Goal: Transaction & Acquisition: Book appointment/travel/reservation

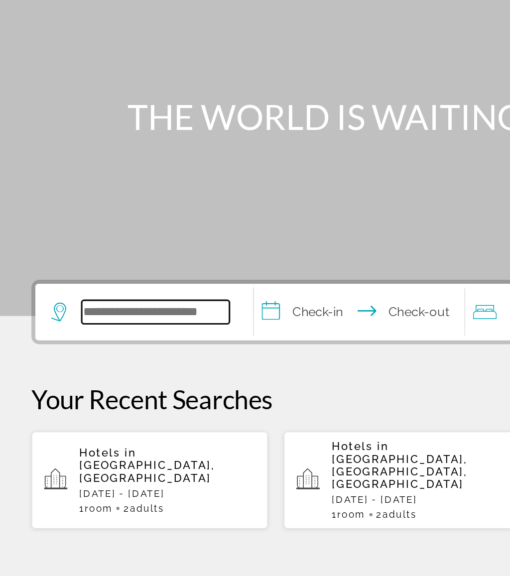
click at [108, 289] on input "Search widget" at bounding box center [99, 296] width 94 height 15
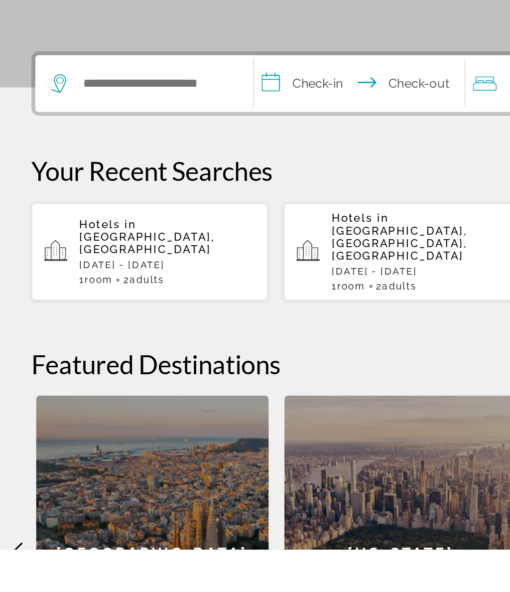
click at [256, 412] on p "[DATE] - [DATE]" at bounding box center [266, 415] width 112 height 7
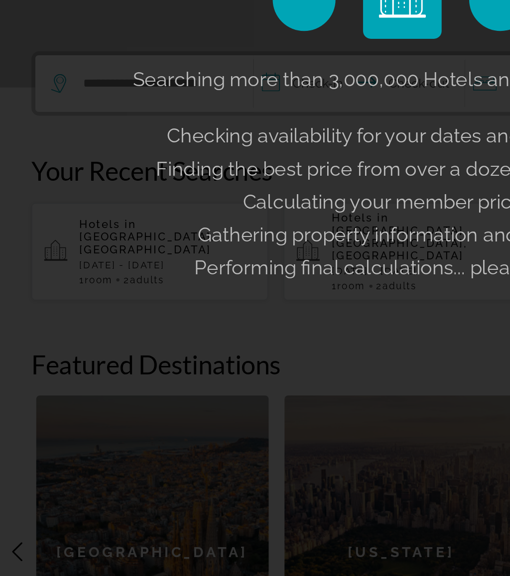
scroll to position [119, 0]
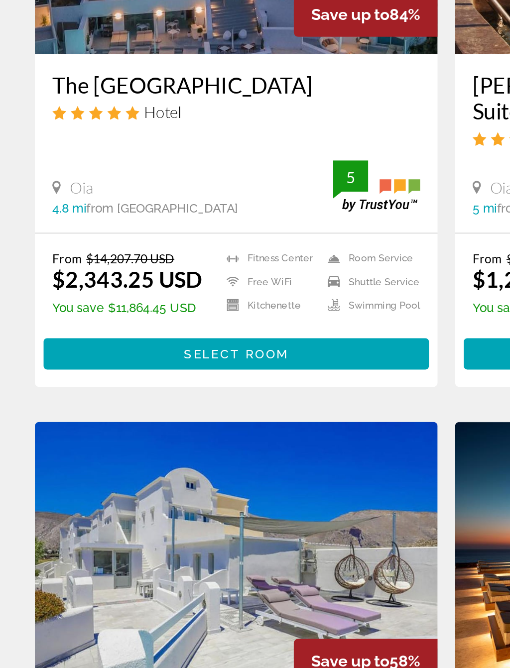
click at [181, 443] on span "Main content" at bounding box center [135, 455] width 220 height 24
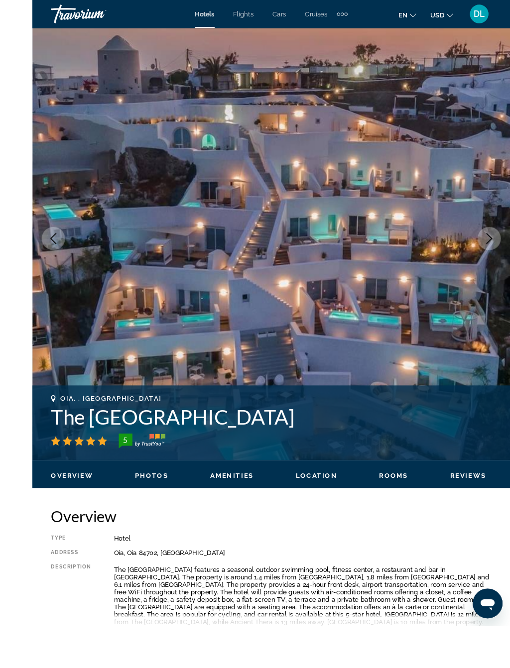
scroll to position [73, 0]
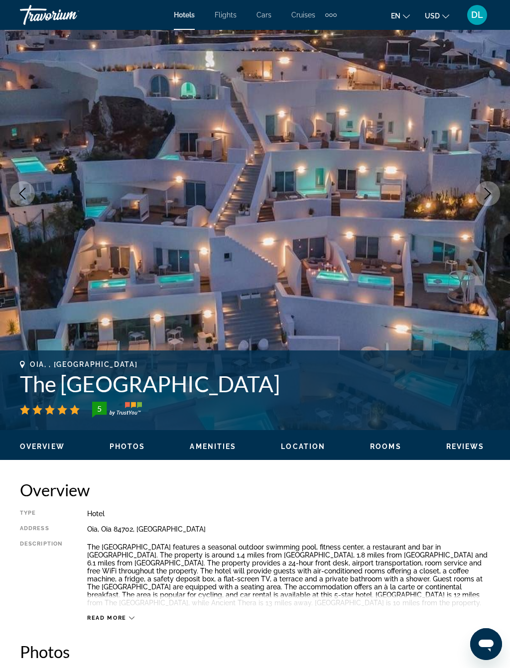
click at [490, 190] on icon "Next image" at bounding box center [488, 194] width 12 height 12
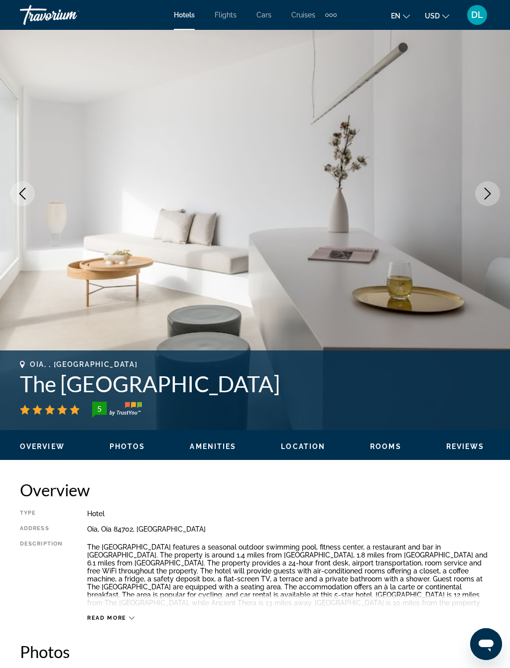
click at [492, 192] on icon "Next image" at bounding box center [488, 194] width 12 height 12
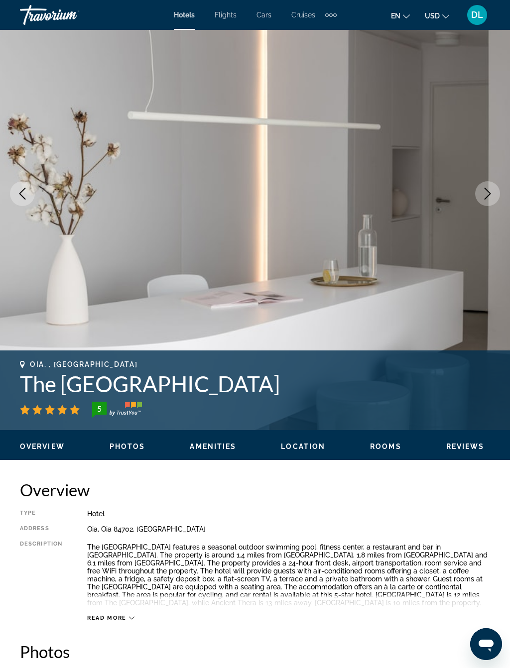
click at [496, 197] on button "Next image" at bounding box center [487, 193] width 25 height 25
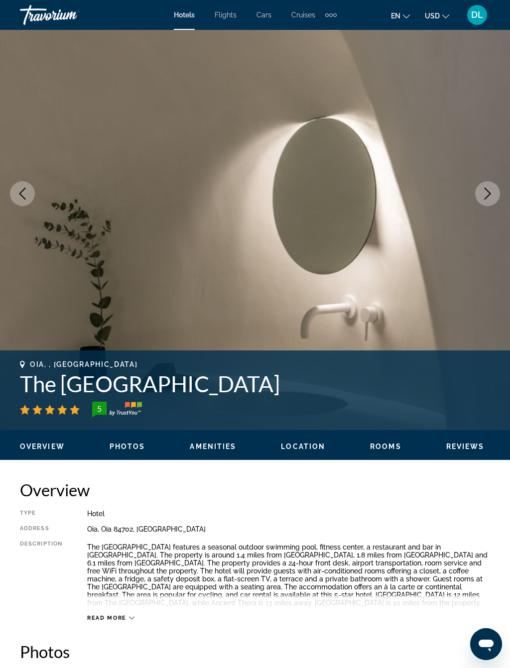
click at [490, 197] on icon "Next image" at bounding box center [488, 194] width 12 height 12
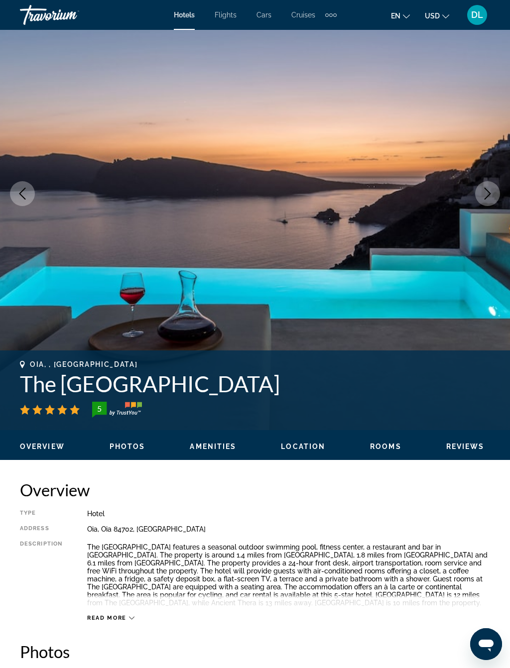
click at [491, 183] on button "Next image" at bounding box center [487, 193] width 25 height 25
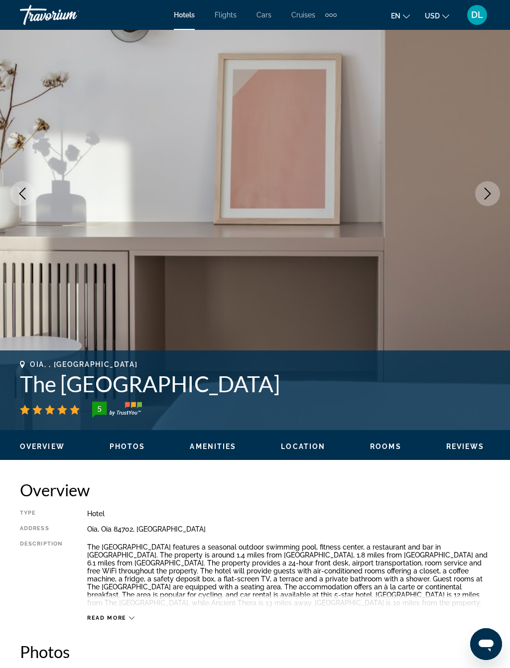
click at [489, 186] on button "Next image" at bounding box center [487, 193] width 25 height 25
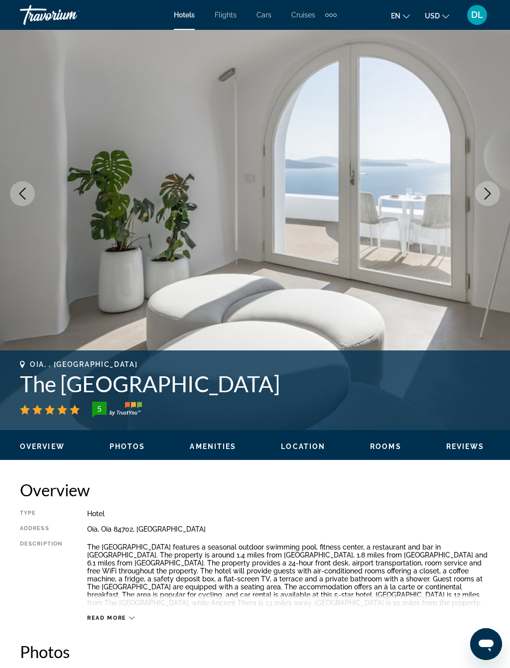
click at [495, 188] on button "Next image" at bounding box center [487, 193] width 25 height 25
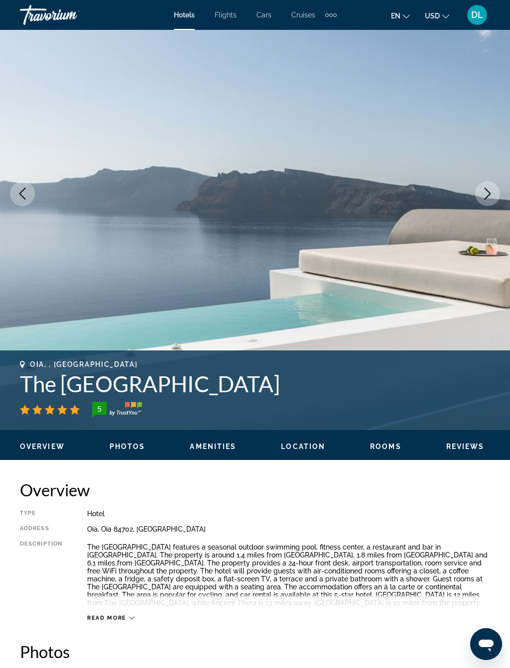
click at [484, 194] on icon "Next image" at bounding box center [488, 194] width 12 height 12
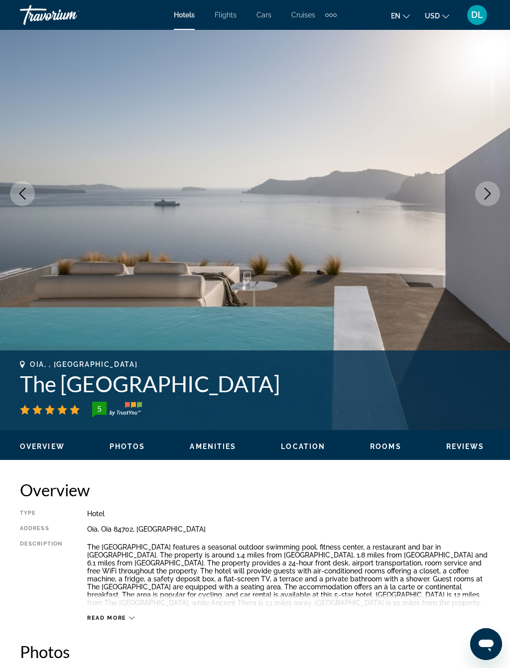
click at [480, 190] on button "Next image" at bounding box center [487, 193] width 25 height 25
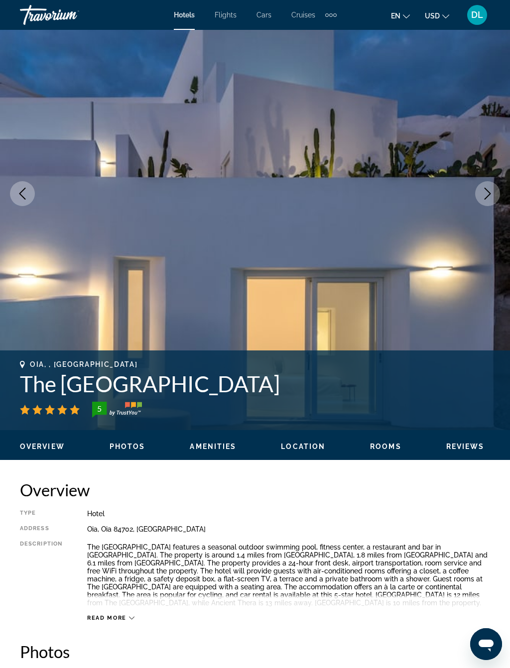
click at [492, 185] on button "Next image" at bounding box center [487, 193] width 25 height 25
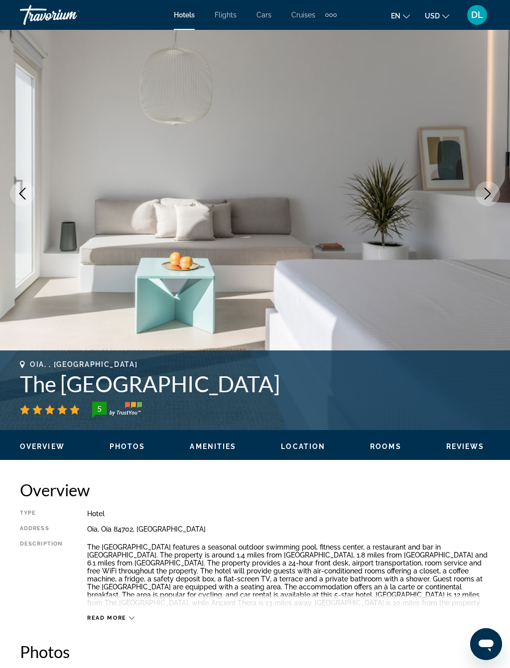
click at [495, 189] on button "Next image" at bounding box center [487, 193] width 25 height 25
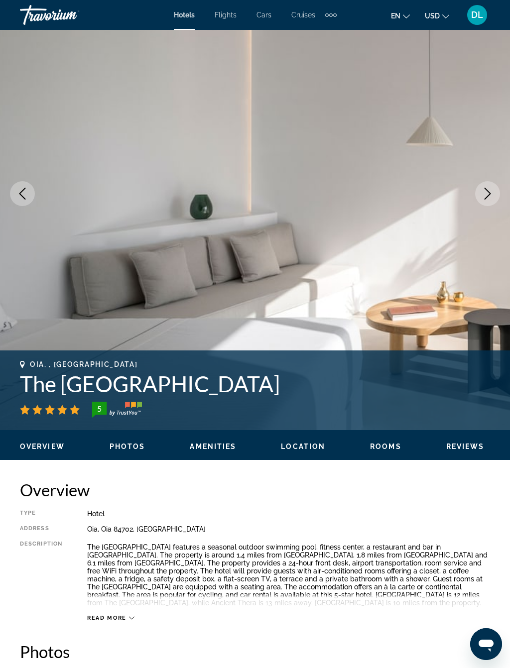
click at [497, 186] on button "Next image" at bounding box center [487, 193] width 25 height 25
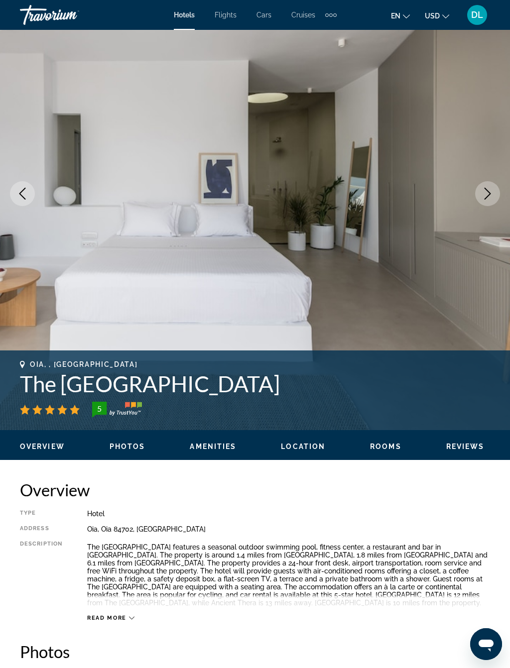
click at [483, 179] on img "Main content" at bounding box center [255, 193] width 510 height 473
click at [497, 185] on button "Next image" at bounding box center [487, 193] width 25 height 25
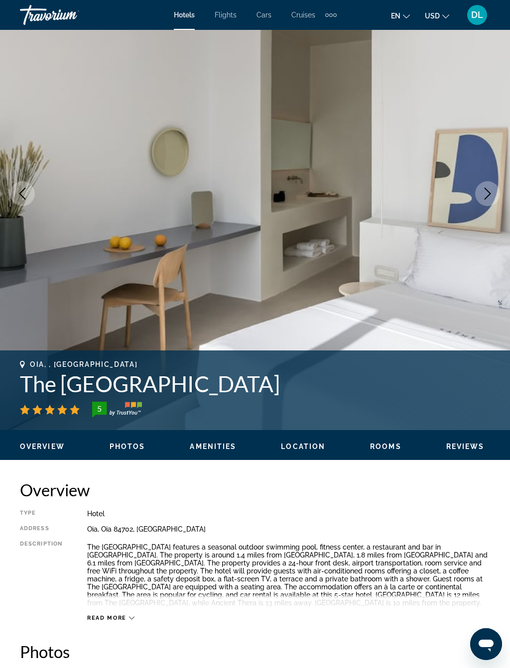
click at [486, 189] on icon "Next image" at bounding box center [488, 194] width 12 height 12
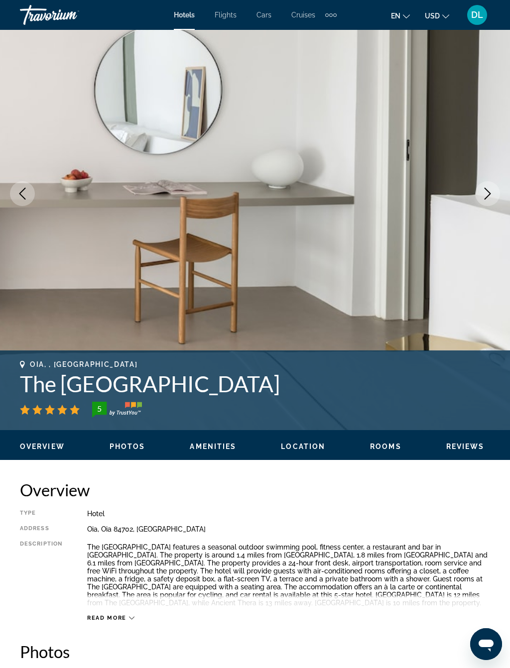
click at [493, 197] on icon "Next image" at bounding box center [488, 194] width 12 height 12
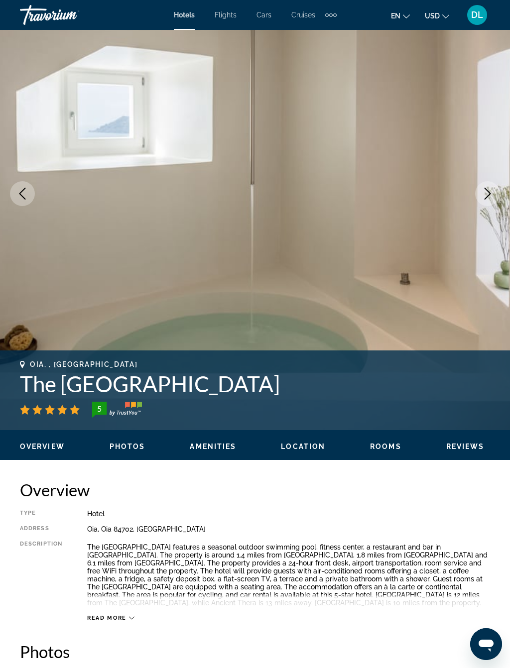
click at [494, 194] on button "Next image" at bounding box center [487, 193] width 25 height 25
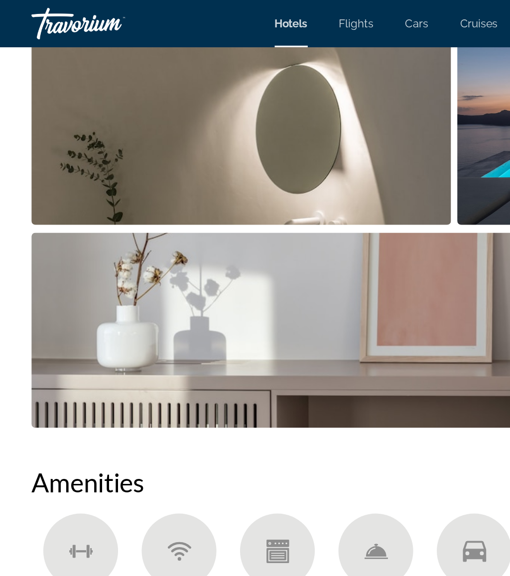
scroll to position [764, 0]
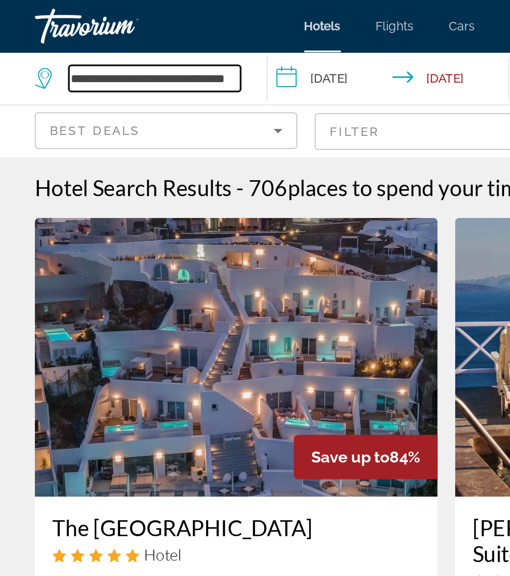
click at [137, 41] on input "**********" at bounding box center [88, 44] width 98 height 15
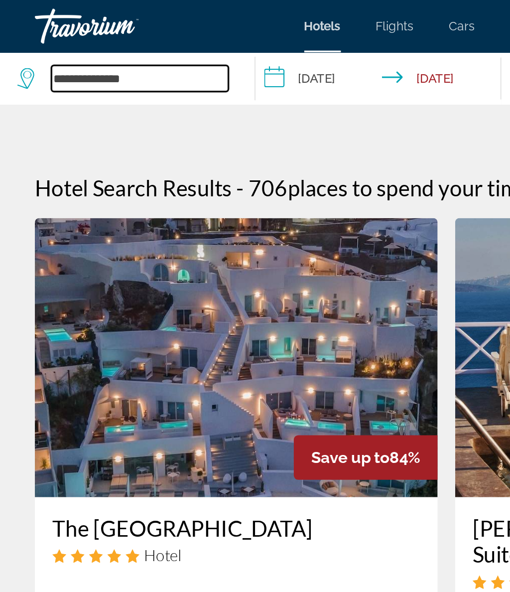
type input "**********"
click at [106, 48] on input "Search widget" at bounding box center [79, 44] width 101 height 15
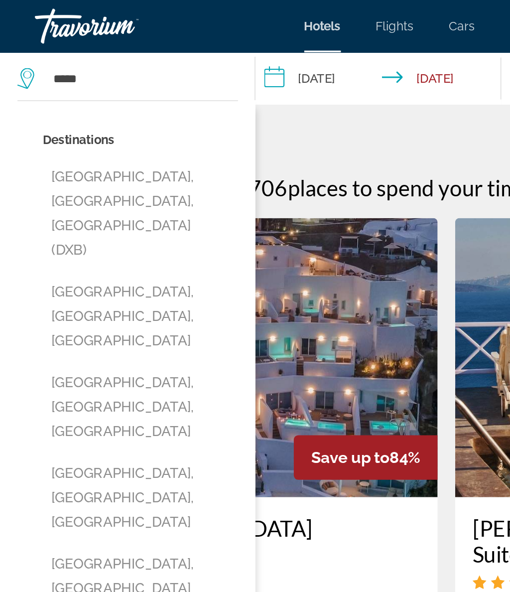
click at [103, 111] on button "[GEOGRAPHIC_DATA], [GEOGRAPHIC_DATA], [GEOGRAPHIC_DATA] (DXB)" at bounding box center [80, 122] width 112 height 61
type input "**********"
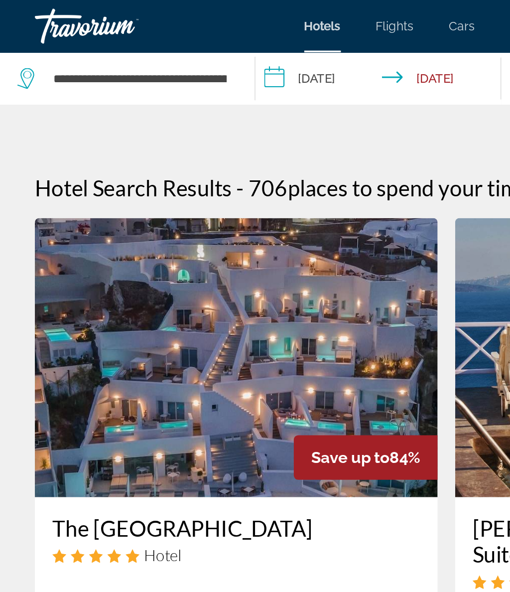
click at [194, 44] on input "**********" at bounding box center [218, 46] width 145 height 33
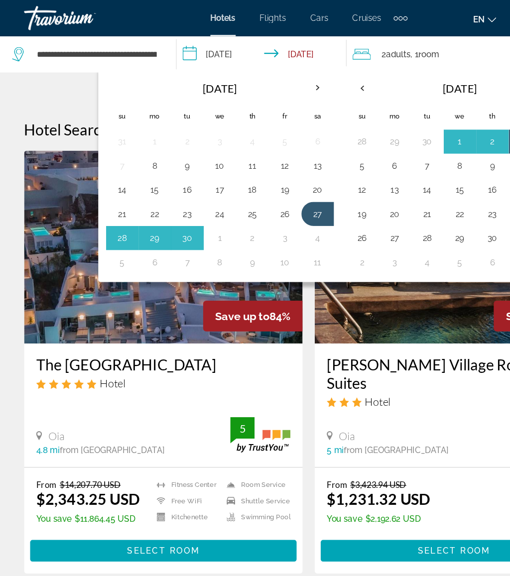
click at [259, 198] on button "4" at bounding box center [262, 197] width 16 height 14
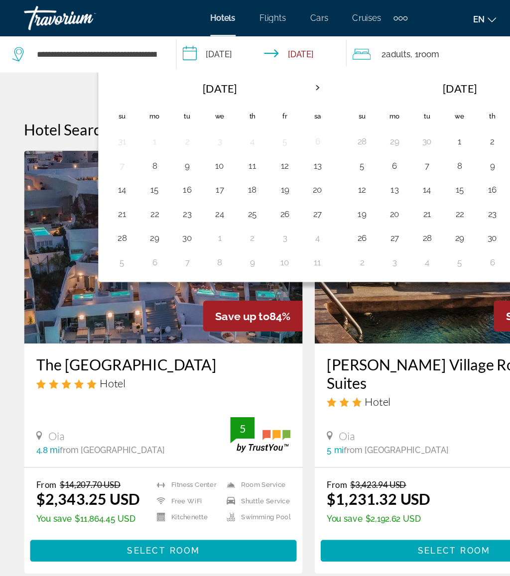
click at [236, 214] on button "10" at bounding box center [236, 217] width 16 height 14
type input "**********"
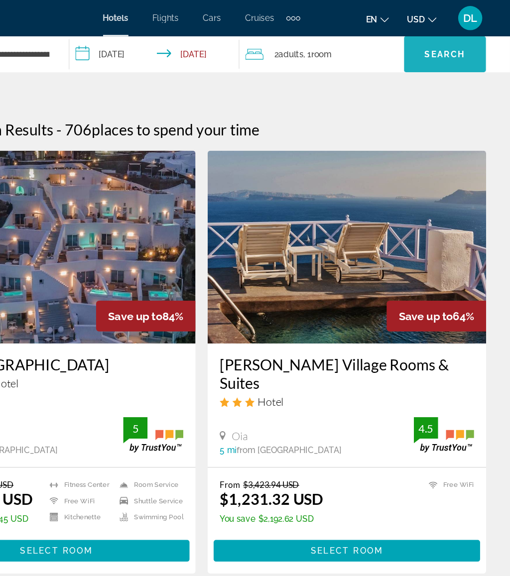
click at [422, 39] on span "Search widget" at bounding box center [456, 45] width 68 height 24
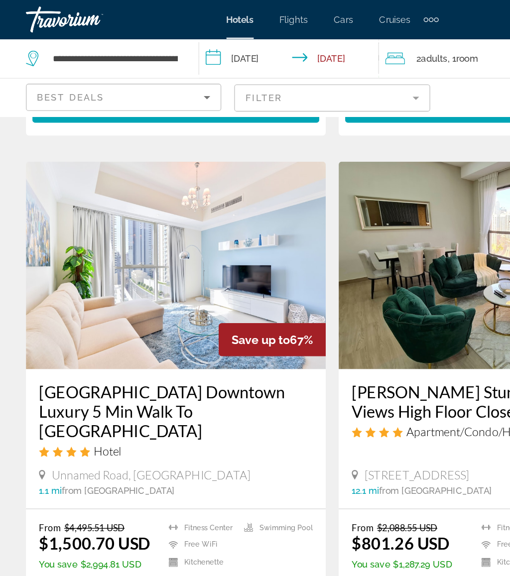
scroll to position [367, 0]
click at [198, 448] on span "Main content" at bounding box center [135, 460] width 220 height 24
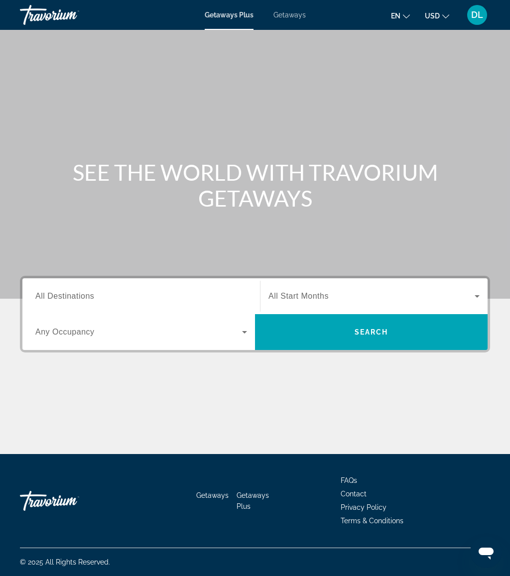
click at [297, 15] on span "Getaways" at bounding box center [289, 15] width 32 height 8
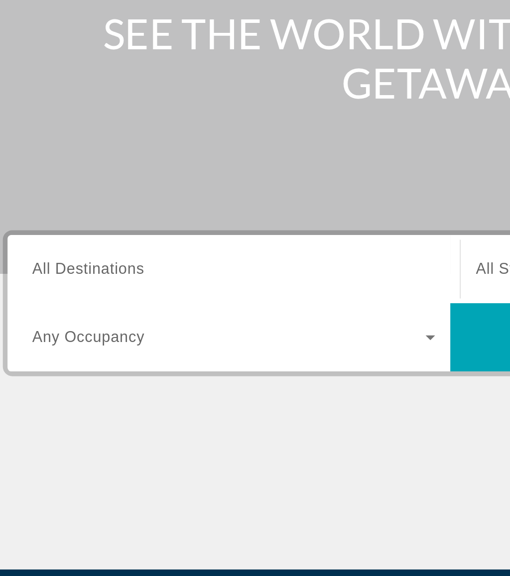
click at [107, 291] on input "Destination All Destinations" at bounding box center [141, 297] width 212 height 12
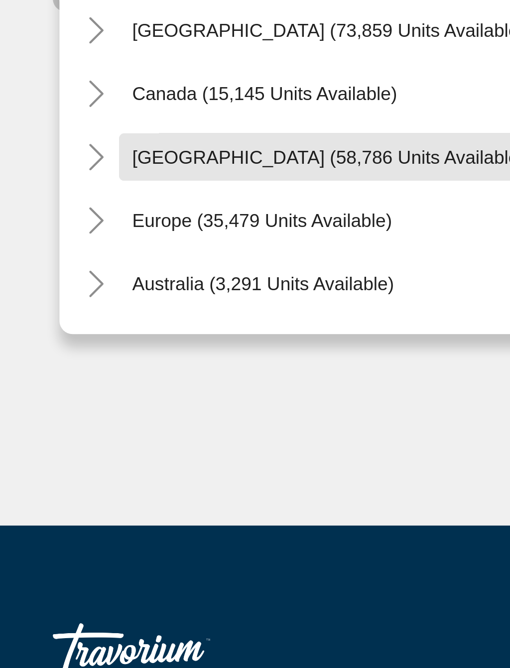
scroll to position [19, 0]
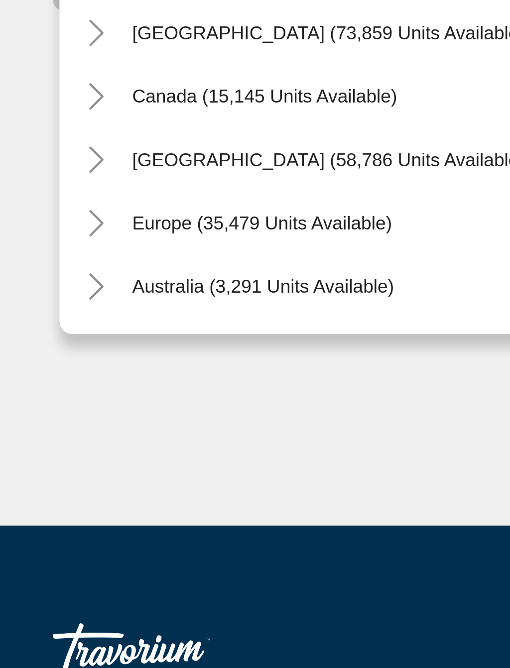
click at [111, 396] on span "Search widget" at bounding box center [150, 408] width 210 height 24
type input "**********"
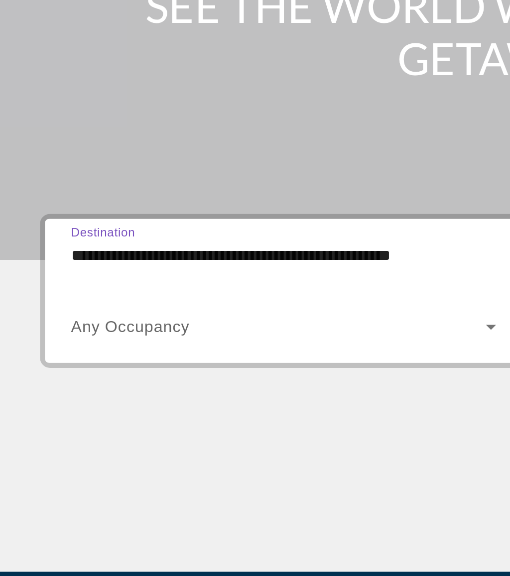
click at [133, 326] on span "Search widget" at bounding box center [138, 332] width 207 height 12
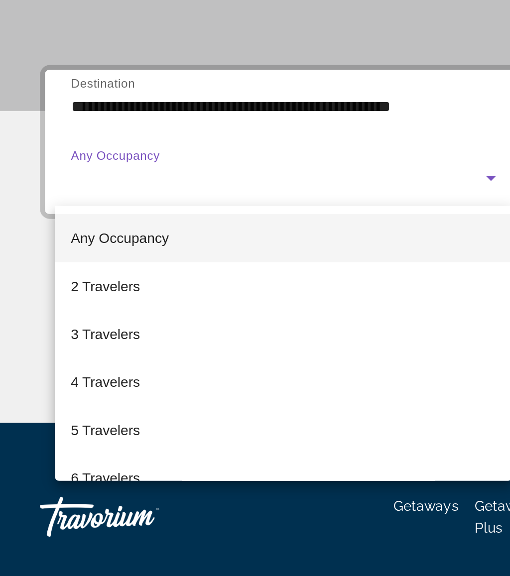
click at [76, 422] on mat-option "4 Travelers" at bounding box center [141, 434] width 228 height 24
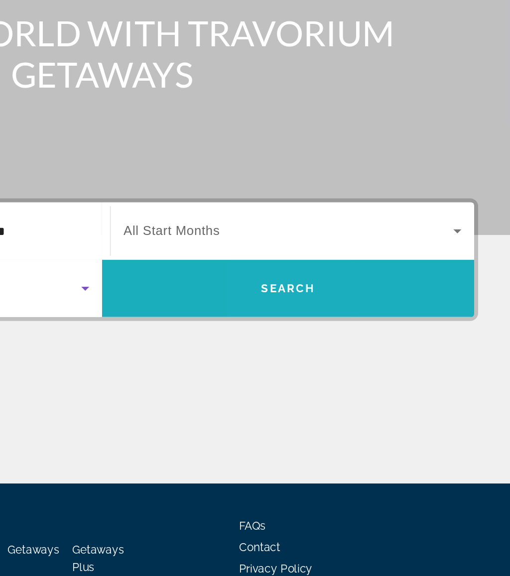
click at [255, 320] on span "Search widget" at bounding box center [371, 332] width 233 height 24
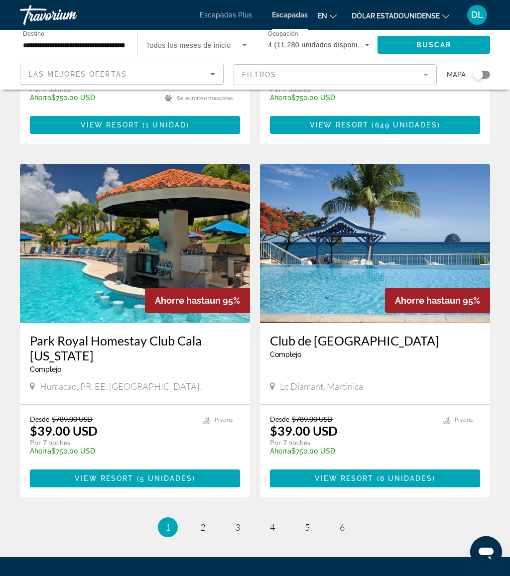
scroll to position [1757, 0]
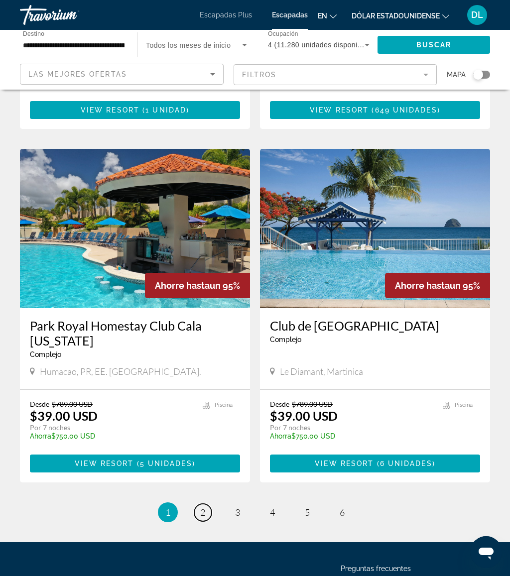
click at [196, 504] on link "página 2" at bounding box center [202, 512] width 17 height 17
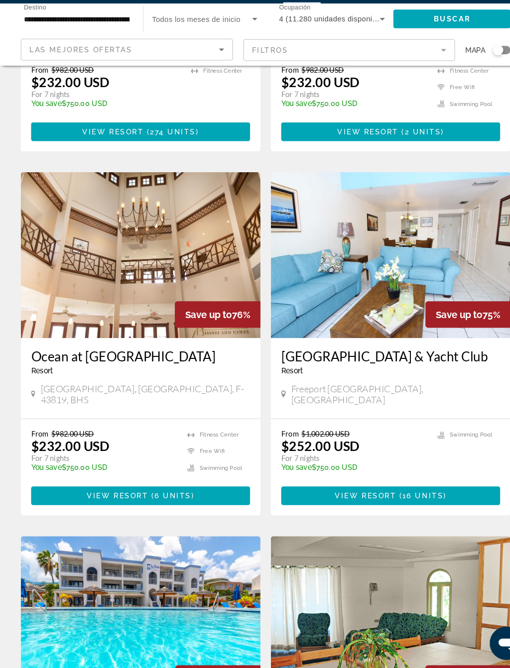
scroll to position [1339, 0]
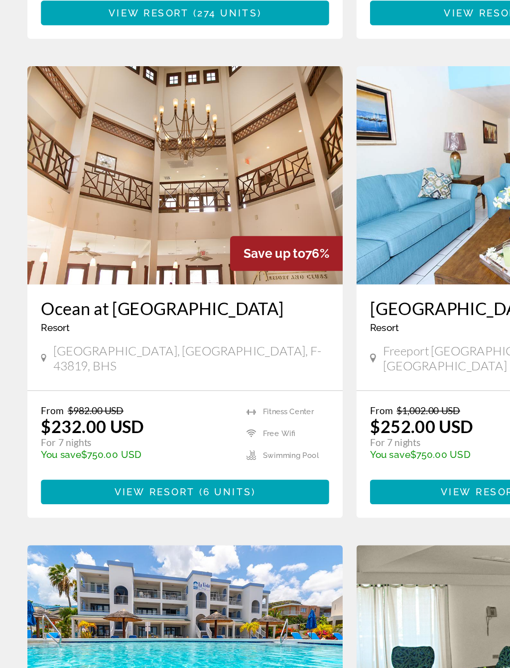
click at [195, 487] on span "Contenido principal" at bounding box center [135, 499] width 210 height 24
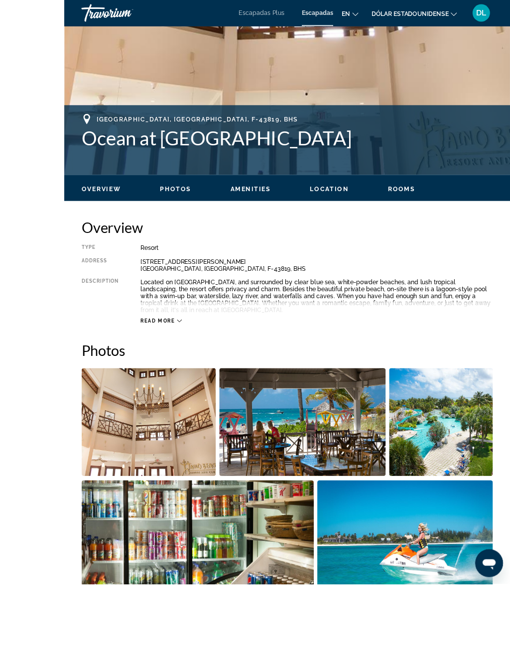
scroll to position [369, 0]
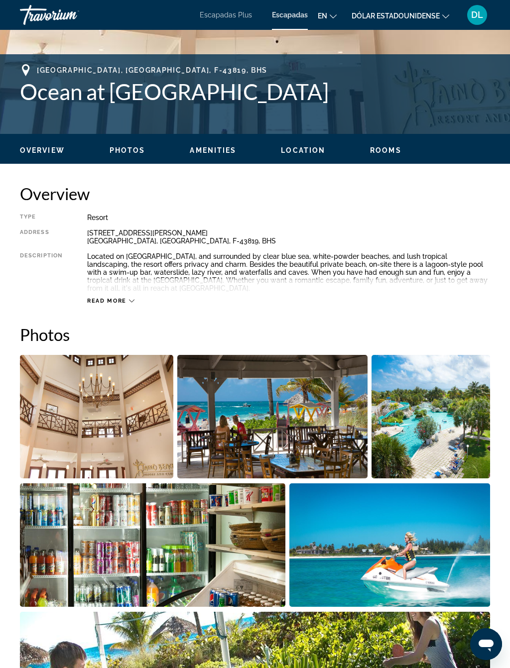
click at [319, 467] on img "Open full-screen image slider" at bounding box center [272, 416] width 191 height 123
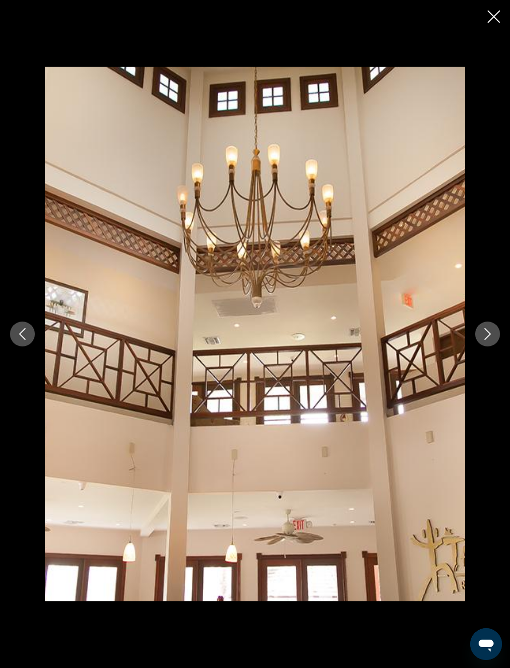
click at [487, 327] on button "Next image" at bounding box center [487, 334] width 25 height 25
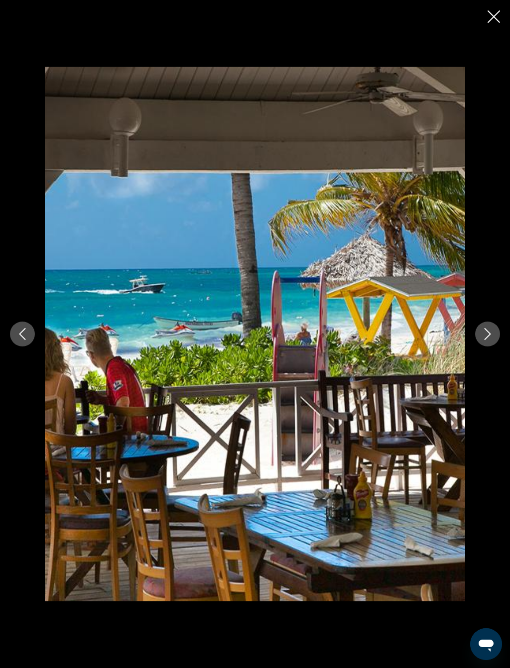
click at [490, 333] on icon "Next image" at bounding box center [488, 334] width 12 height 12
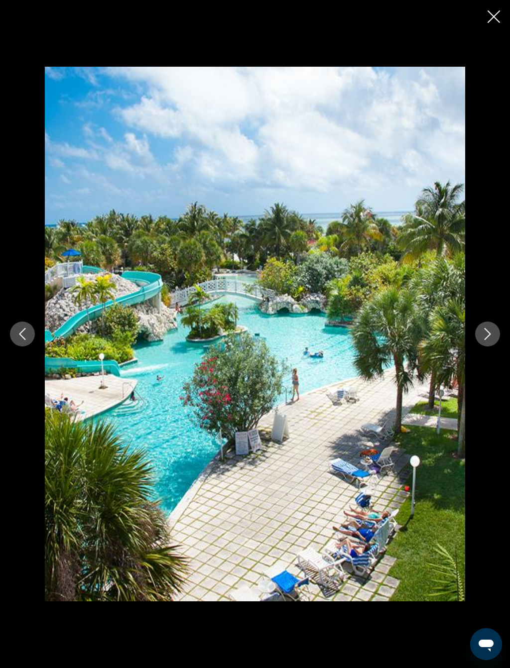
click at [482, 342] on button "Next image" at bounding box center [487, 334] width 25 height 25
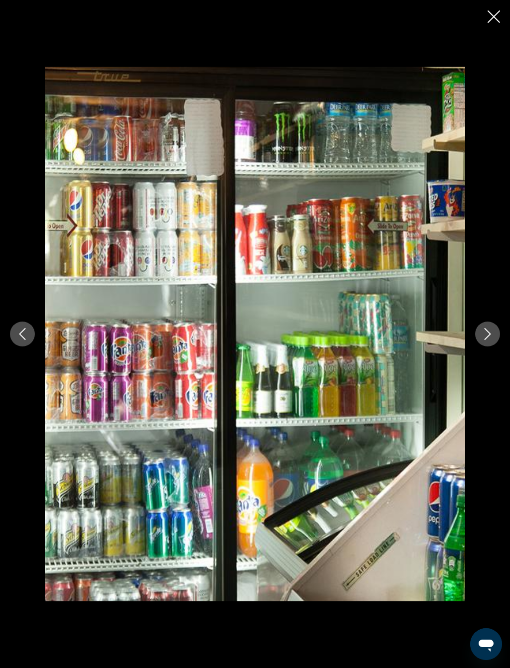
click at [490, 342] on button "Next image" at bounding box center [487, 334] width 25 height 25
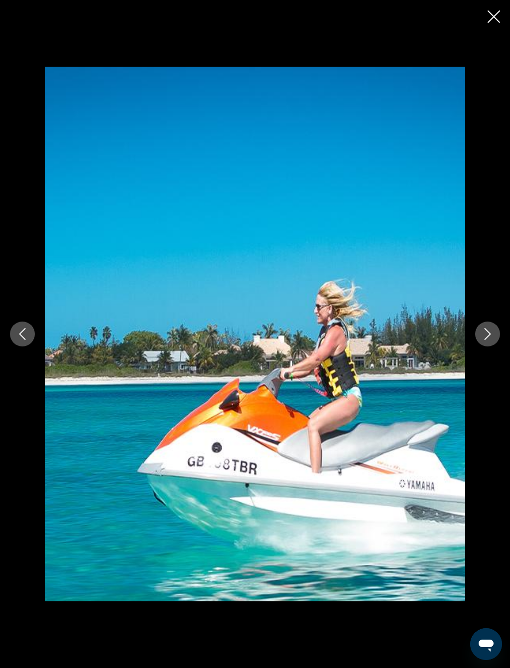
click at [481, 339] on button "Next image" at bounding box center [487, 334] width 25 height 25
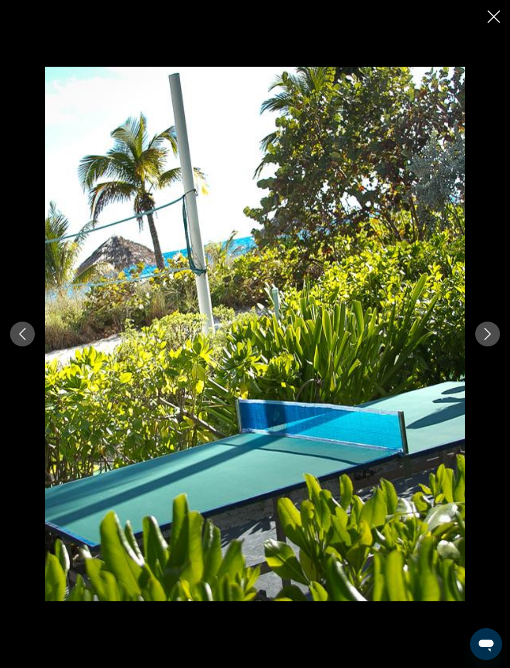
click at [486, 336] on icon "Next image" at bounding box center [488, 334] width 12 height 12
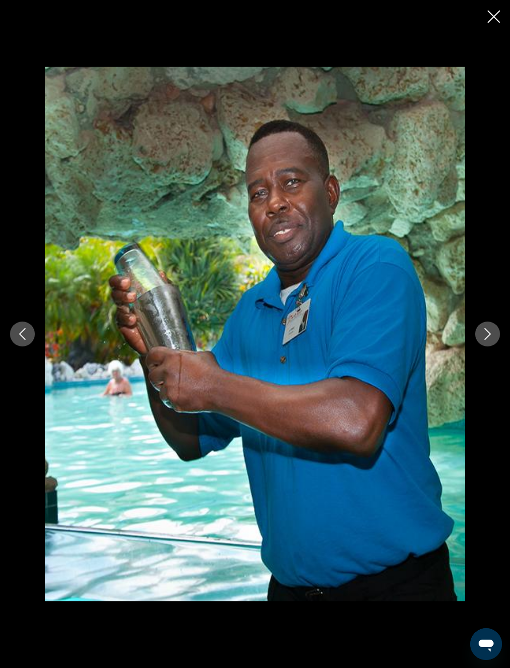
click at [493, 322] on div "prev next" at bounding box center [255, 334] width 510 height 535
click at [487, 329] on icon "Next image" at bounding box center [488, 334] width 12 height 12
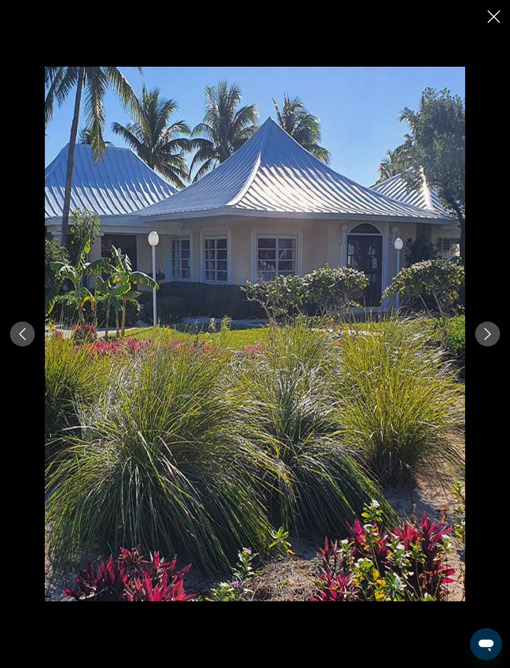
click at [489, 332] on icon "Next image" at bounding box center [488, 334] width 12 height 12
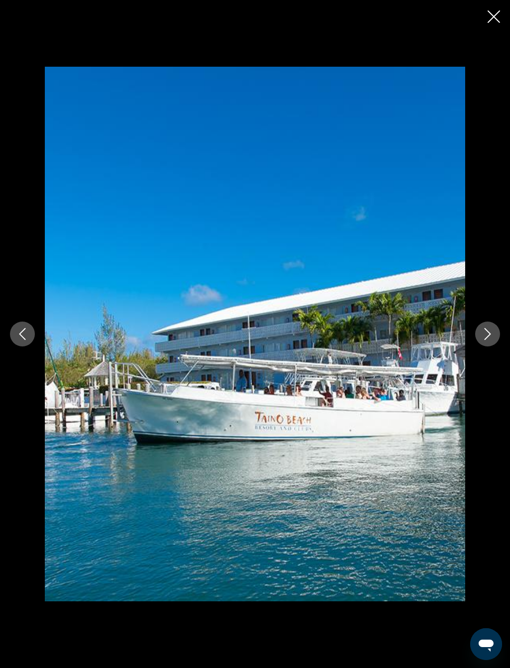
click at [486, 334] on icon "Next image" at bounding box center [488, 334] width 12 height 12
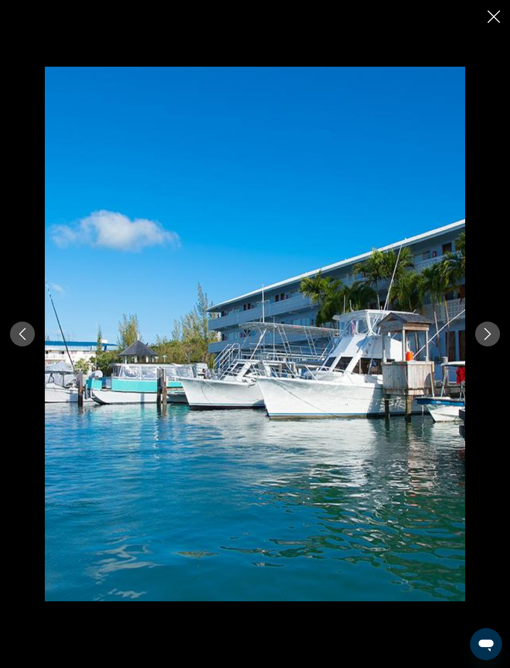
click at [480, 331] on button "Next image" at bounding box center [487, 334] width 25 height 25
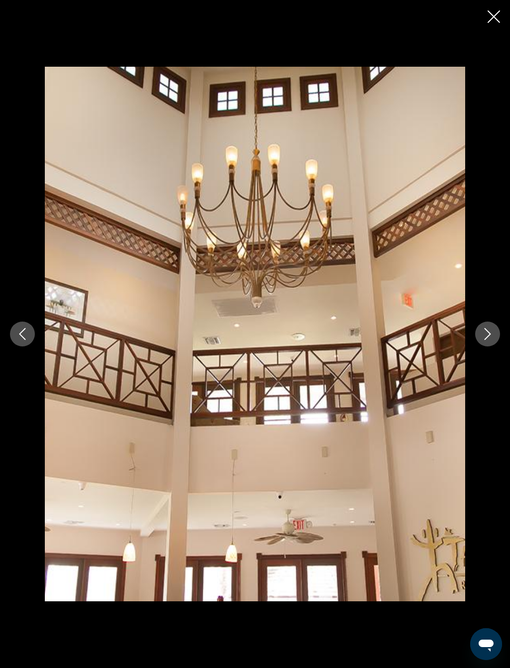
click at [488, 20] on icon "Close slideshow" at bounding box center [494, 16] width 12 height 12
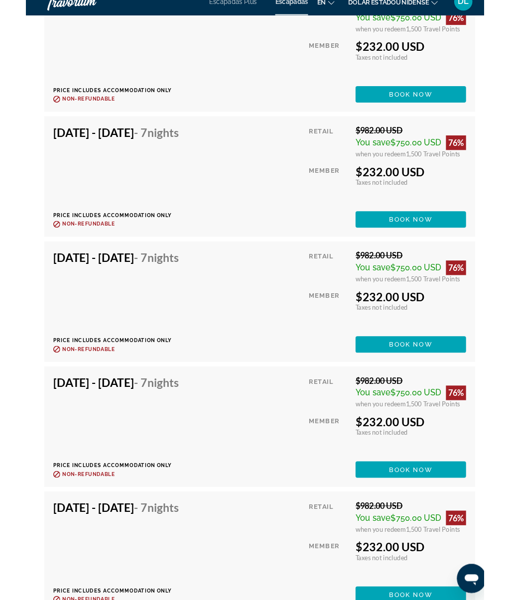
scroll to position [2203, 0]
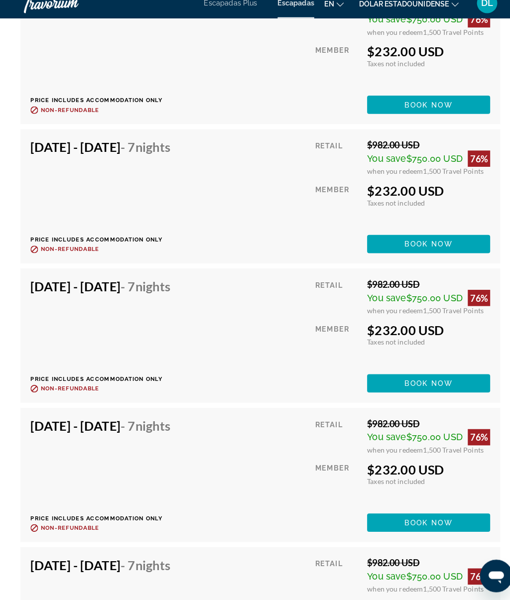
click at [450, 239] on span "Contenido principal" at bounding box center [420, 251] width 121 height 24
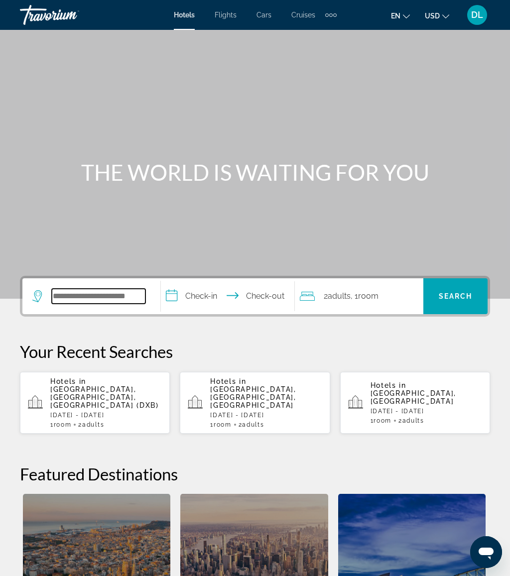
click at [138, 289] on input "Search widget" at bounding box center [99, 296] width 94 height 15
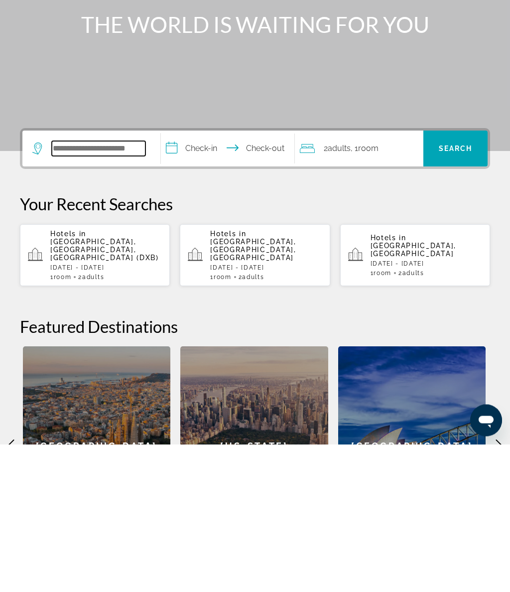
scroll to position [68, 0]
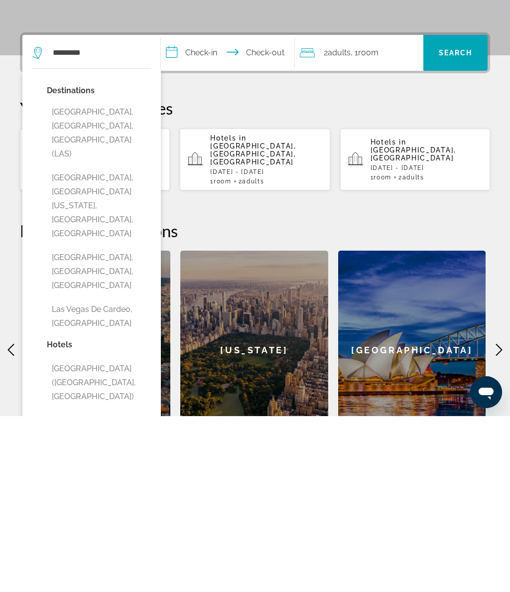
click at [135, 278] on button "[GEOGRAPHIC_DATA], [GEOGRAPHIC_DATA], [GEOGRAPHIC_DATA] (LAS)" at bounding box center [99, 308] width 104 height 61
type input "**********"
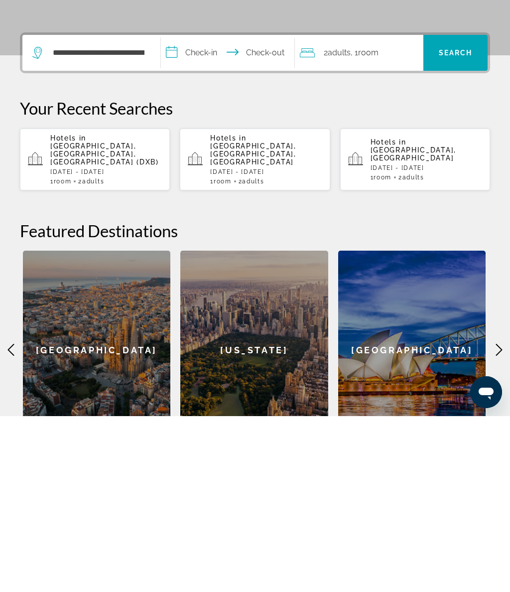
click at [217, 211] on input "**********" at bounding box center [229, 230] width 137 height 39
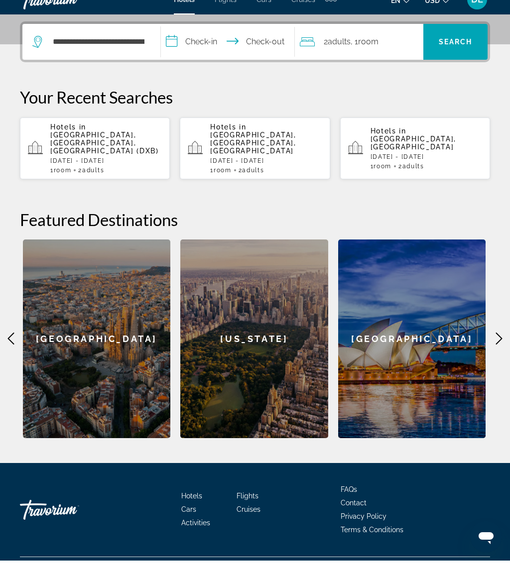
scroll to position [254, 0]
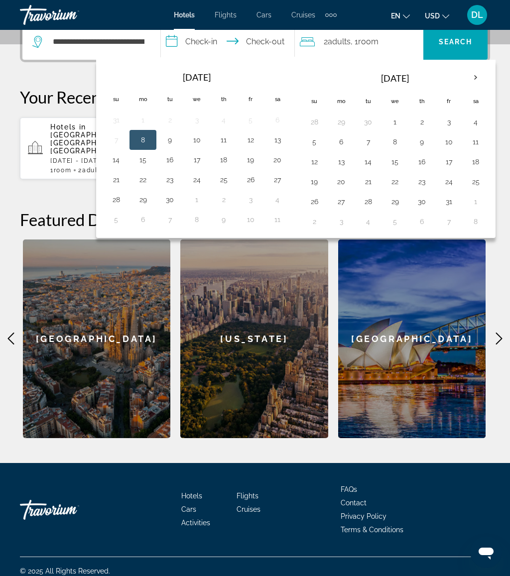
click at [177, 179] on button "23" at bounding box center [170, 180] width 16 height 14
click at [283, 184] on button "27" at bounding box center [277, 180] width 16 height 14
type input "**********"
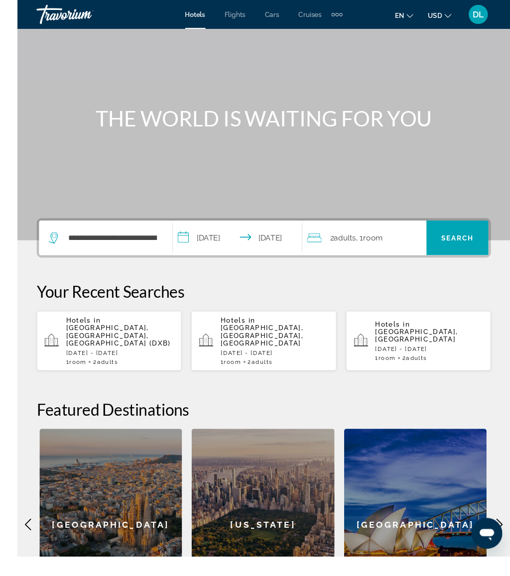
scroll to position [89, 0]
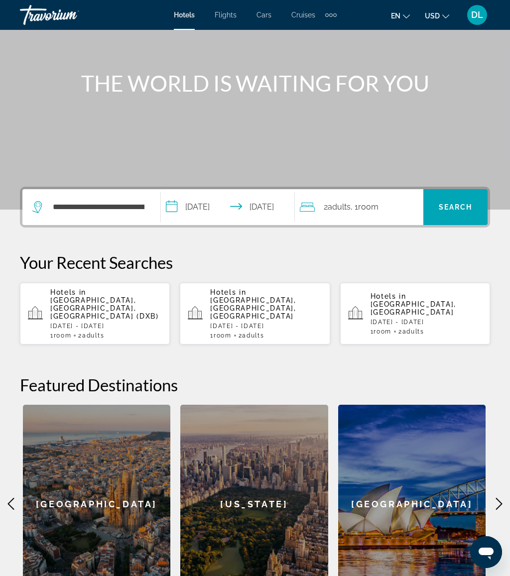
click at [464, 204] on span "Search" at bounding box center [456, 207] width 34 height 8
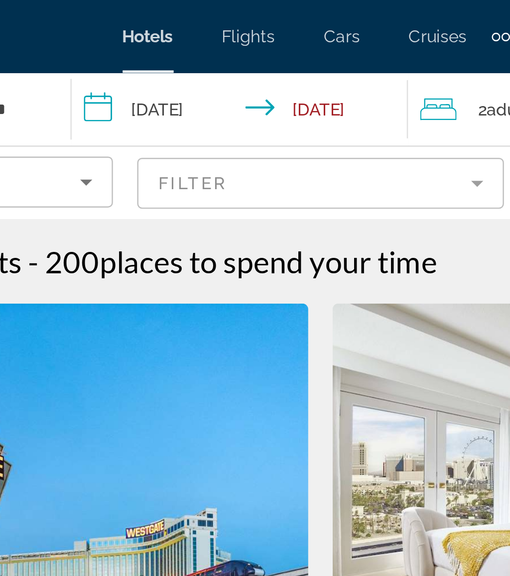
click at [153, 40] on input "**********" at bounding box center [224, 46] width 142 height 33
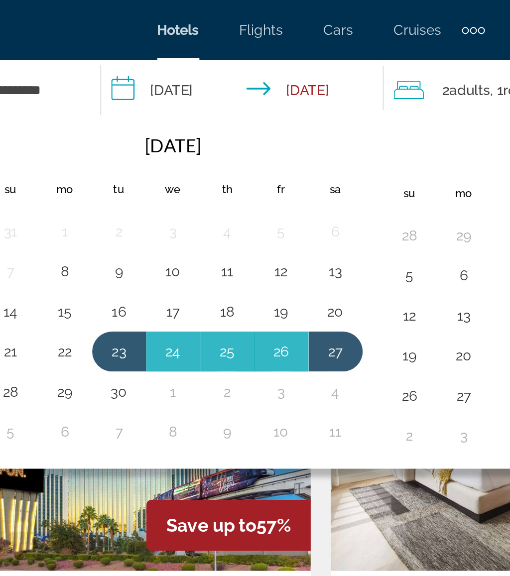
click at [174, 132] on button "10" at bounding box center [182, 135] width 16 height 14
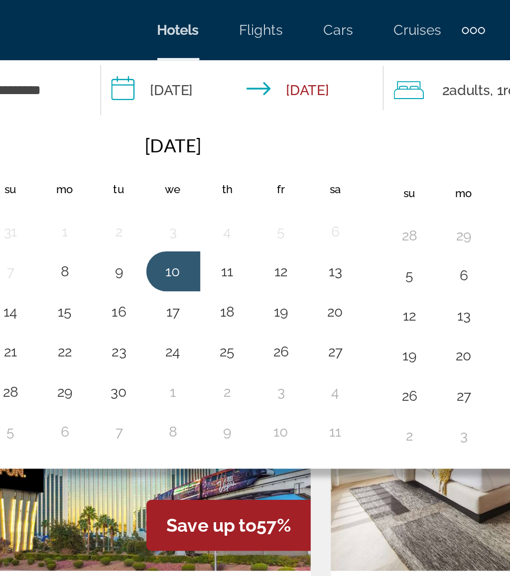
click at [254, 136] on button "13" at bounding box center [262, 135] width 16 height 14
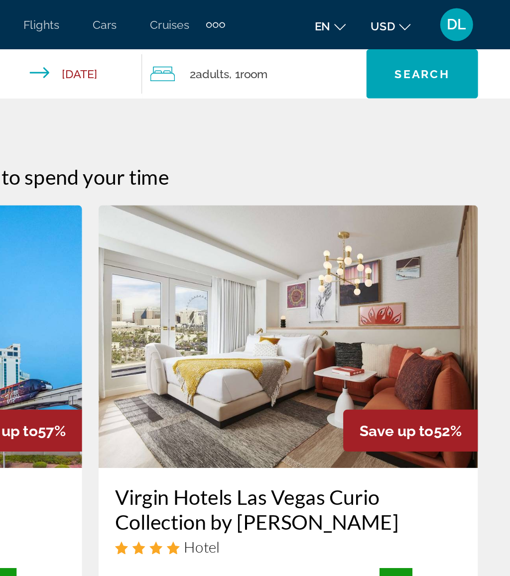
click at [422, 37] on span "Search widget" at bounding box center [456, 45] width 68 height 24
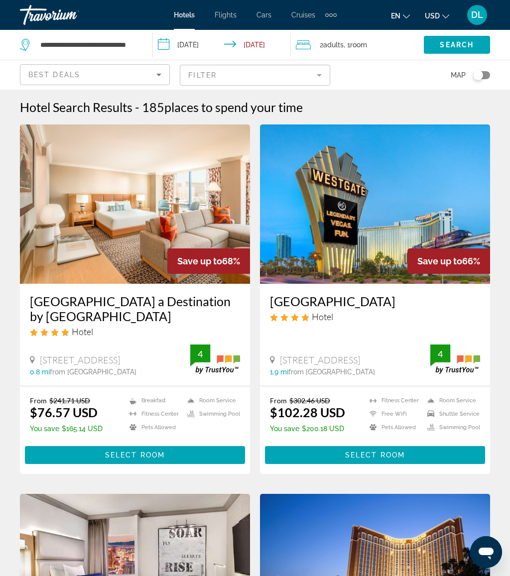
click at [203, 41] on input "**********" at bounding box center [224, 46] width 142 height 33
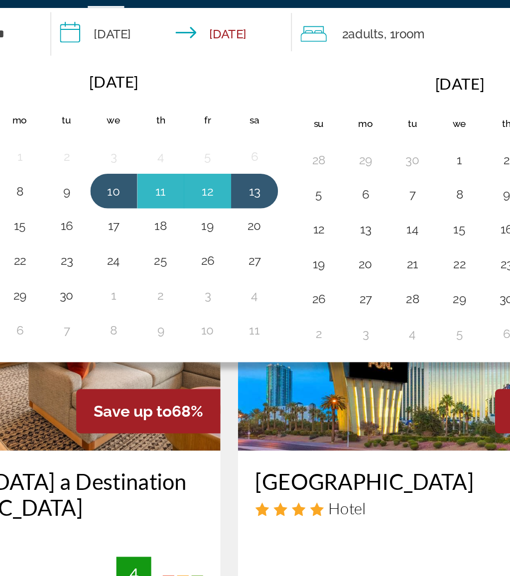
click at [154, 188] on button "30" at bounding box center [162, 195] width 16 height 14
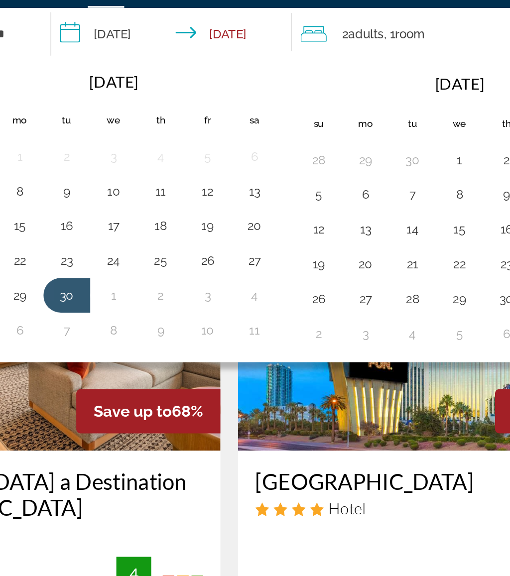
click at [235, 188] on button "3" at bounding box center [243, 195] width 16 height 14
type input "**********"
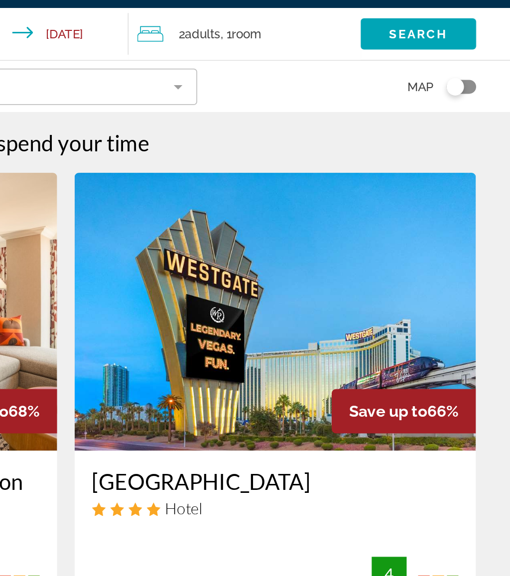
click at [440, 41] on span "Search" at bounding box center [457, 45] width 34 height 8
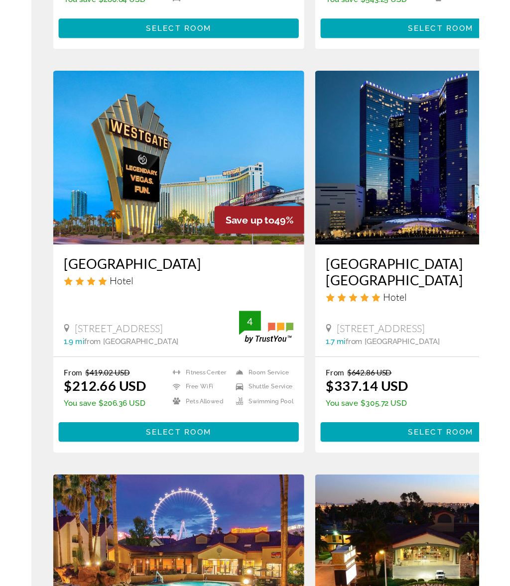
scroll to position [1403, 0]
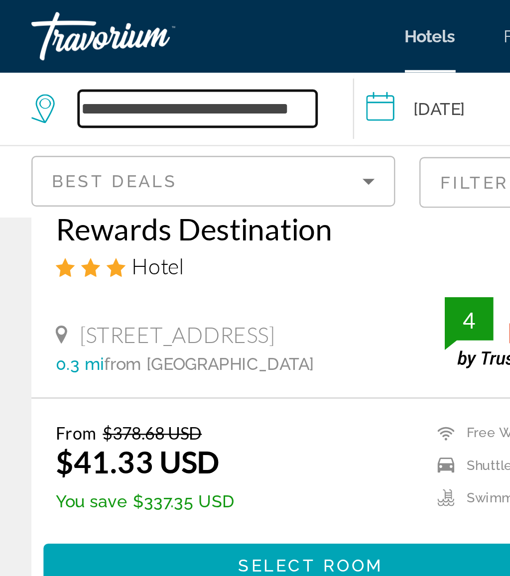
click at [120, 43] on input "**********" at bounding box center [88, 44] width 98 height 15
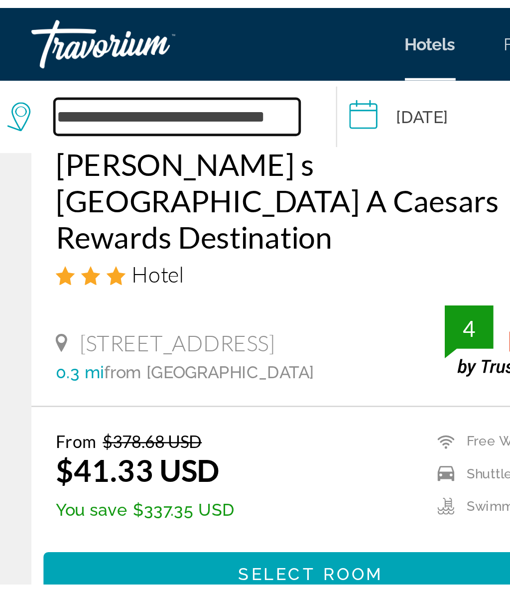
scroll to position [237, 0]
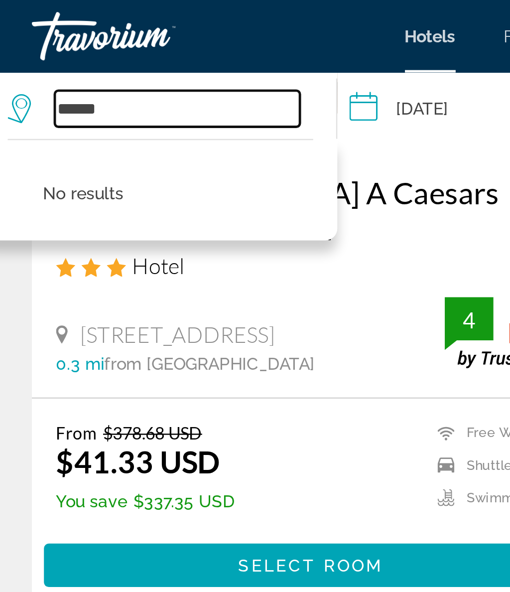
click at [61, 44] on input "*****" at bounding box center [79, 44] width 101 height 15
type input "*"
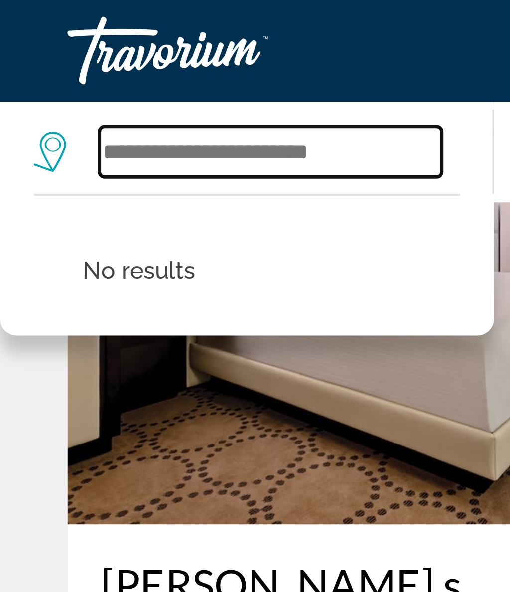
scroll to position [129, 0]
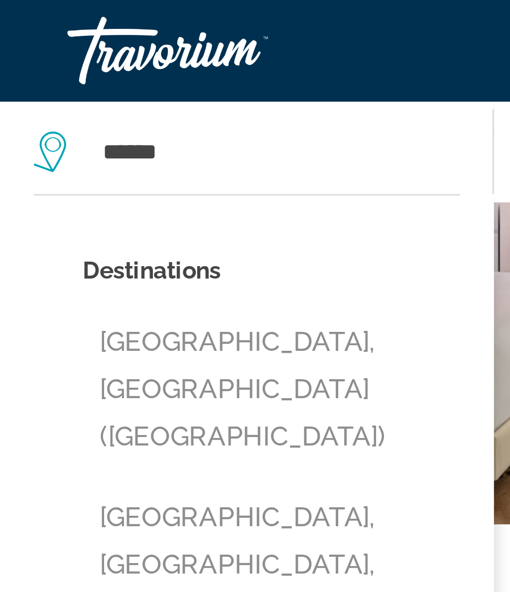
click at [89, 101] on button "[GEOGRAPHIC_DATA], [GEOGRAPHIC_DATA] ([GEOGRAPHIC_DATA])" at bounding box center [80, 115] width 112 height 47
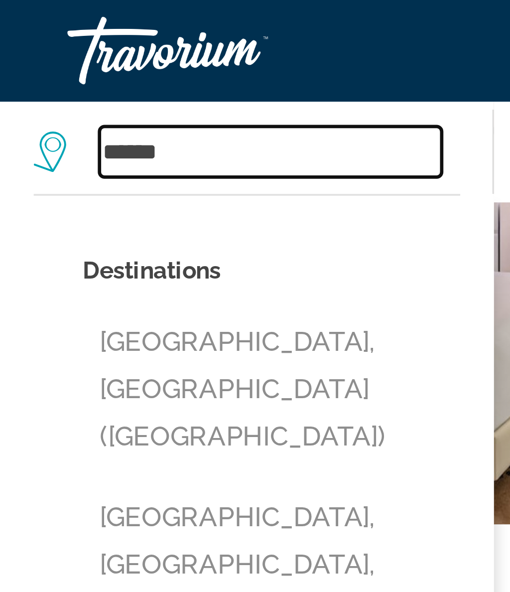
type input "**********"
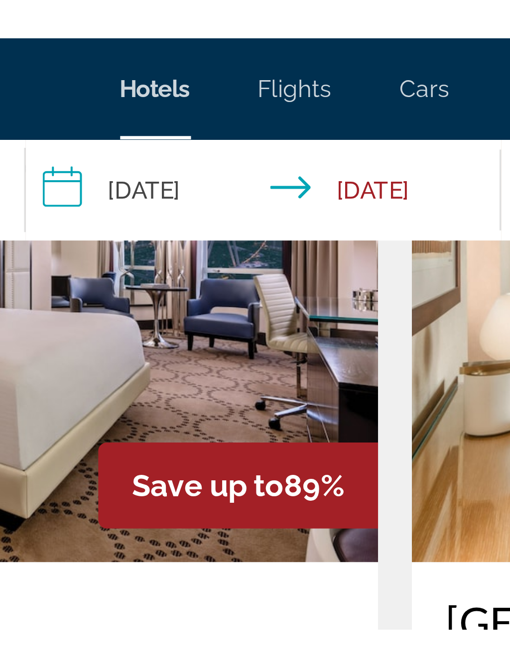
scroll to position [95, 0]
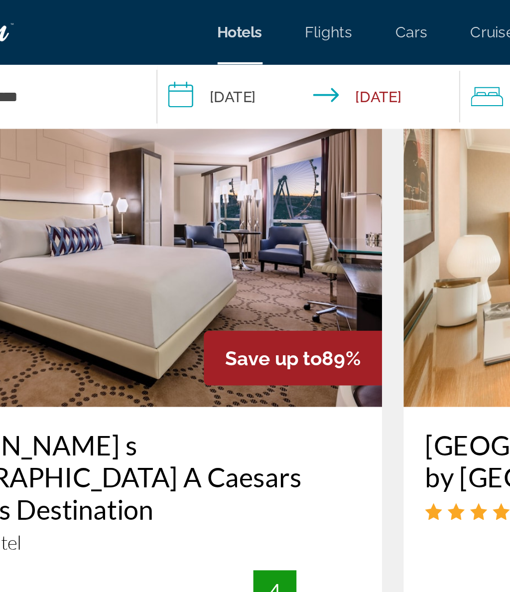
click at [146, 43] on input "**********" at bounding box center [218, 46] width 145 height 33
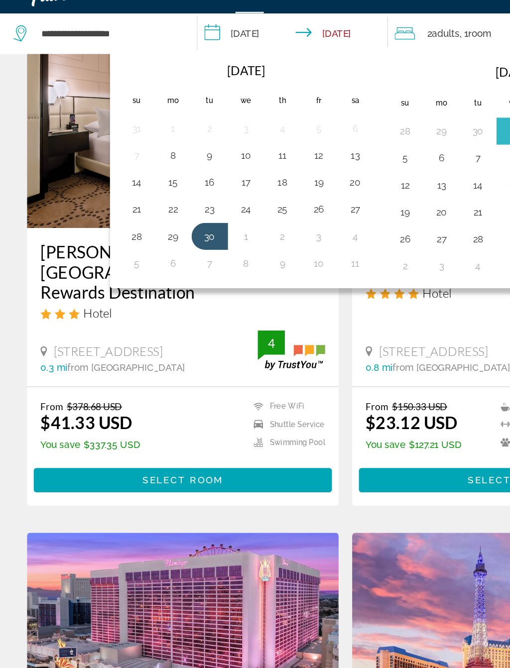
click at [183, 188] on button "1" at bounding box center [182, 195] width 16 height 14
click at [159, 208] on button "7" at bounding box center [155, 215] width 16 height 14
type input "**********"
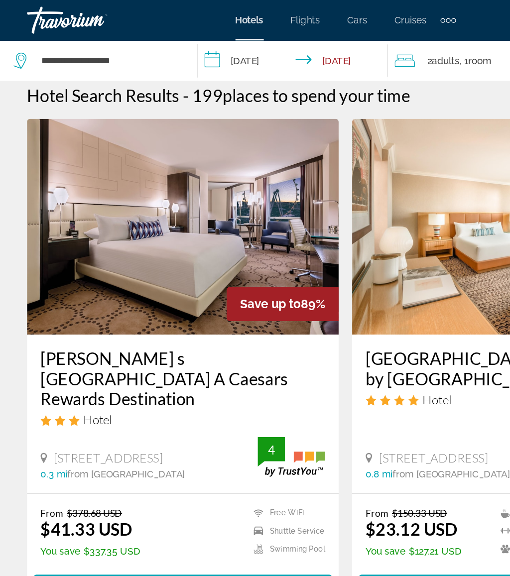
scroll to position [0, 0]
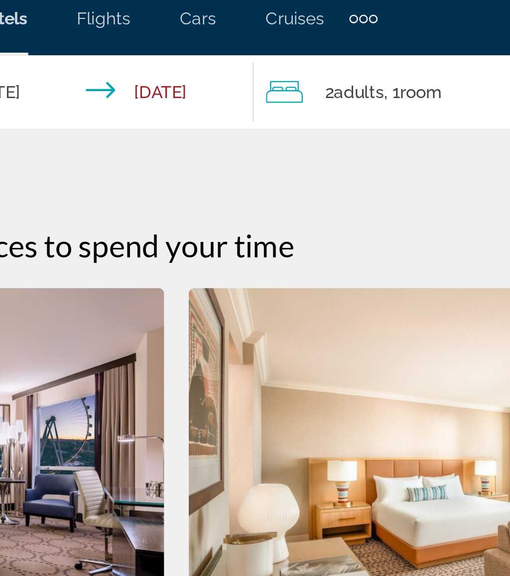
click at [291, 38] on div "2 Adult Adults , 1 Room rooms" at bounding box center [356, 45] width 131 height 14
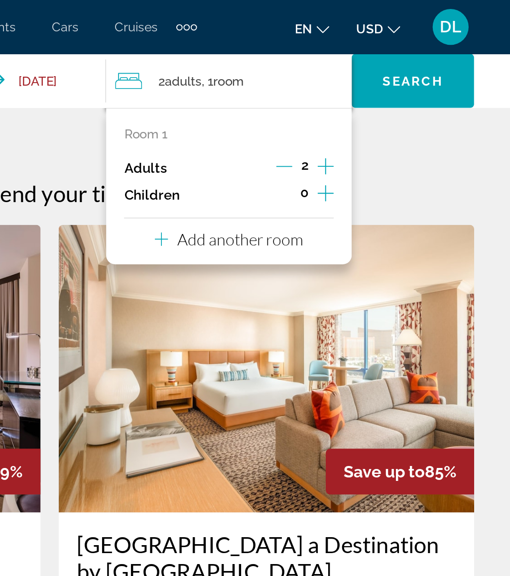
click at [403, 102] on icon "Increment children" at bounding box center [407, 107] width 9 height 12
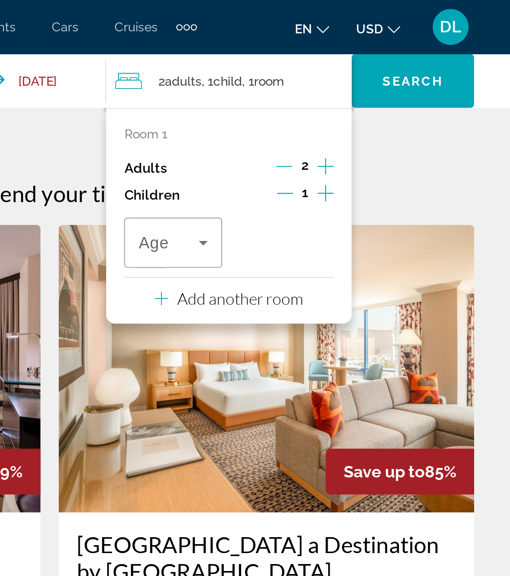
click at [403, 103] on icon "Increment children" at bounding box center [407, 107] width 9 height 12
click at [396, 135] on icon "Travelers: 2 adults, 2 children" at bounding box center [402, 134] width 12 height 12
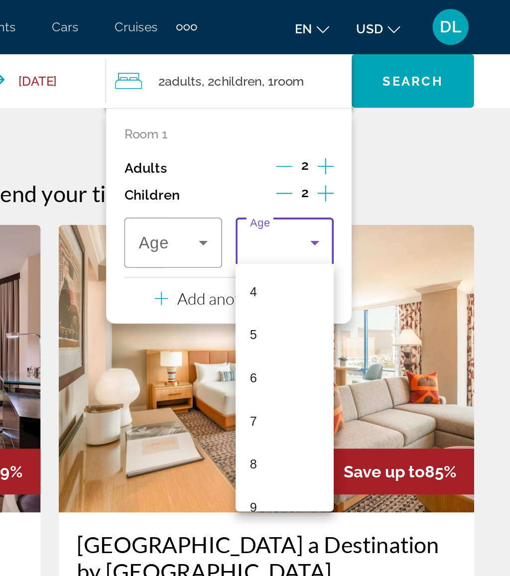
scroll to position [216, 0]
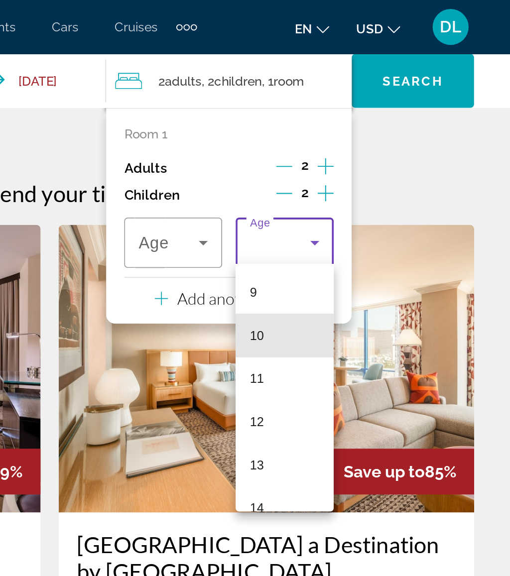
click at [358, 182] on mat-option "10" at bounding box center [385, 186] width 54 height 24
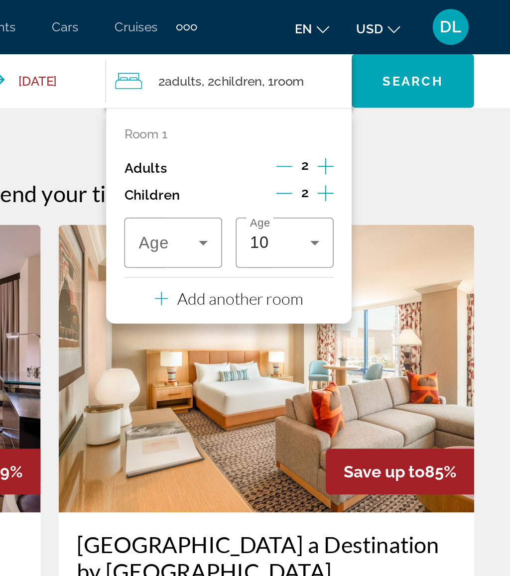
click at [334, 132] on icon "Travelers: 2 adults, 2 children" at bounding box center [340, 134] width 12 height 12
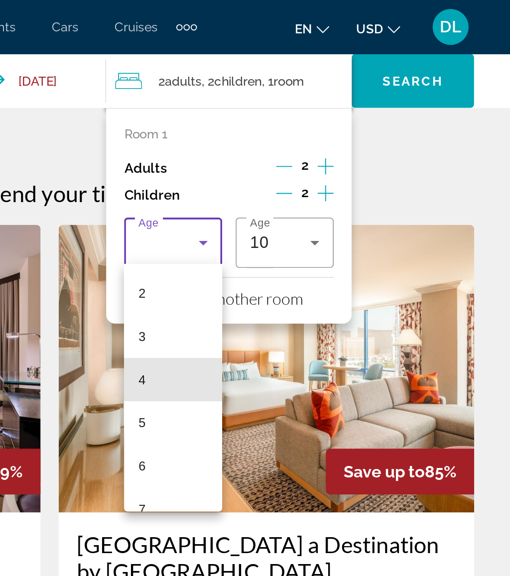
scroll to position [144, 0]
click at [296, 210] on mat-option "8" at bounding box center [323, 210] width 54 height 24
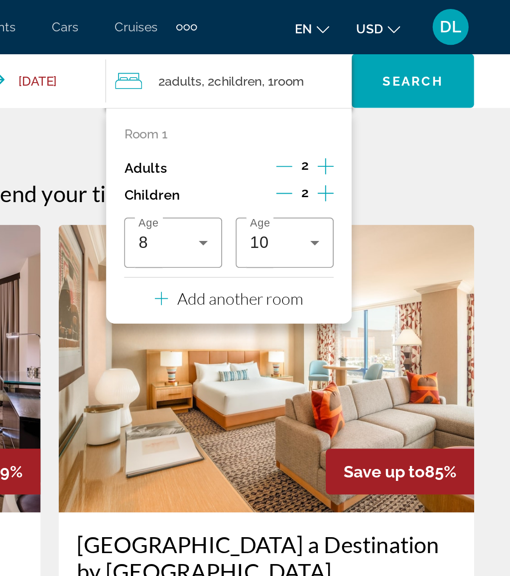
click at [439, 46] on span "Search" at bounding box center [456, 45] width 34 height 8
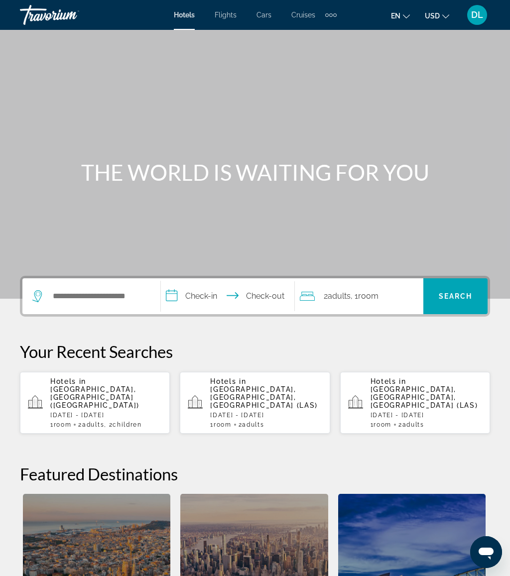
click at [124, 281] on div "Search widget" at bounding box center [91, 296] width 118 height 36
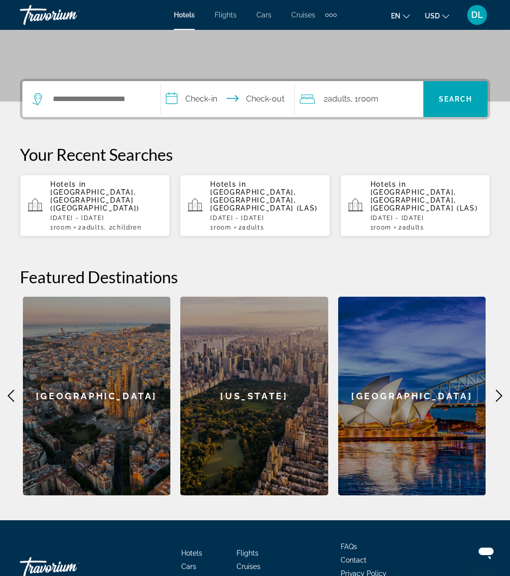
scroll to position [244, 0]
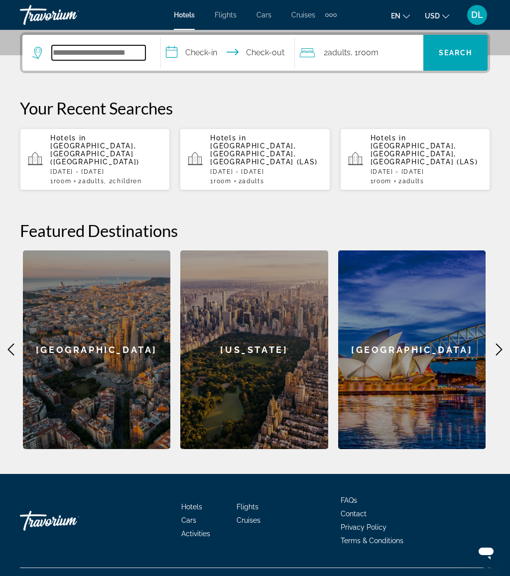
click at [131, 46] on input "Search widget" at bounding box center [99, 52] width 94 height 15
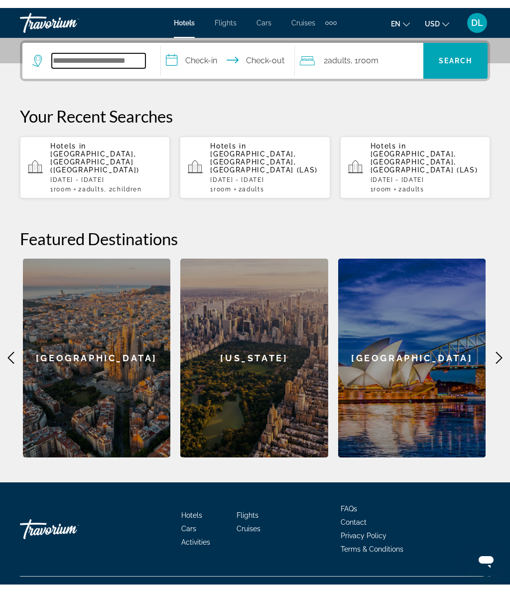
scroll to position [231, 0]
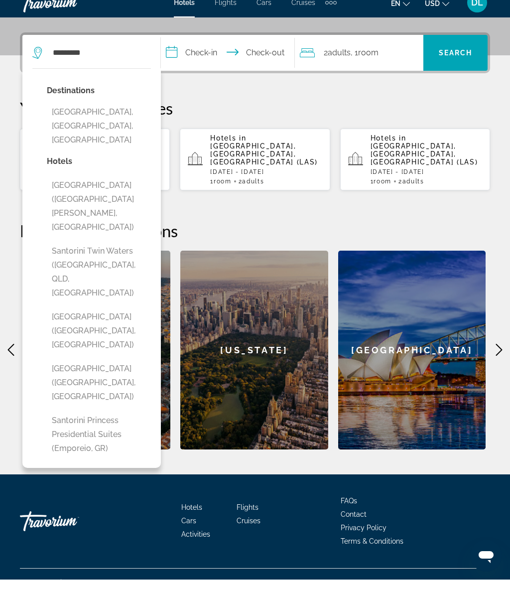
click at [133, 115] on button "[GEOGRAPHIC_DATA], [GEOGRAPHIC_DATA], [GEOGRAPHIC_DATA]" at bounding box center [99, 138] width 104 height 47
type input "**********"
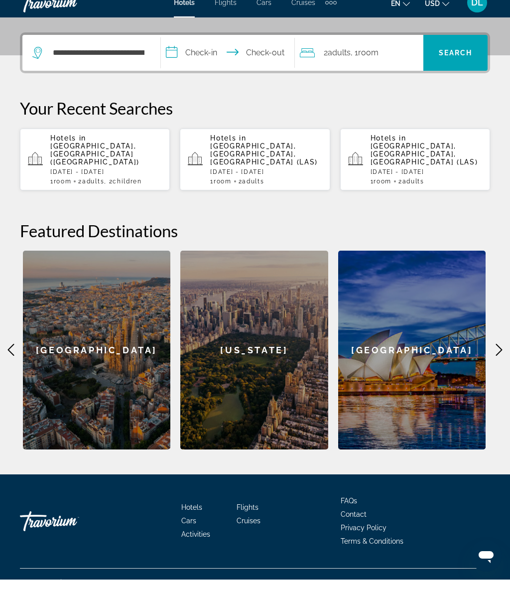
click at [217, 53] on input "**********" at bounding box center [229, 66] width 137 height 39
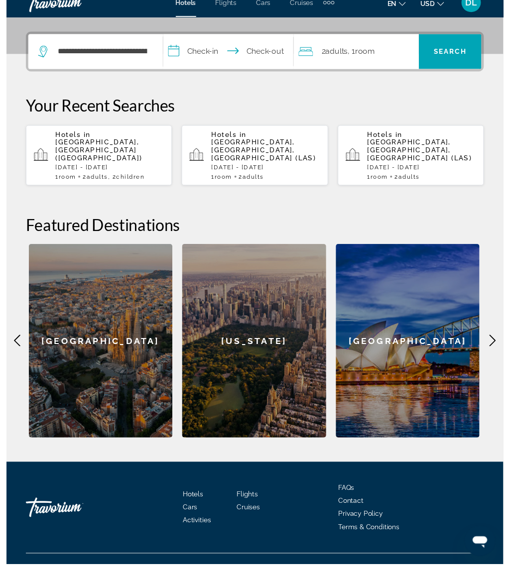
scroll to position [247, 0]
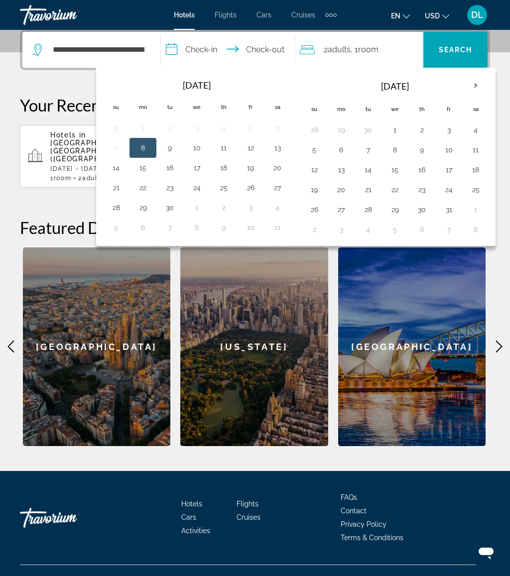
click at [283, 193] on button "27" at bounding box center [277, 188] width 16 height 14
click at [281, 210] on button "4" at bounding box center [277, 208] width 16 height 14
type input "**********"
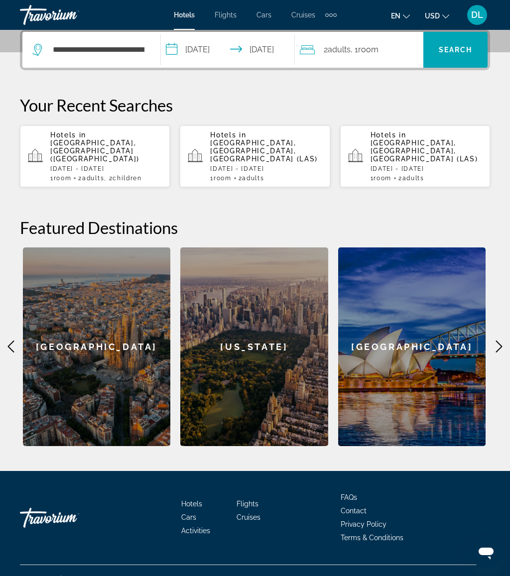
click at [460, 47] on span "Search" at bounding box center [456, 50] width 34 height 8
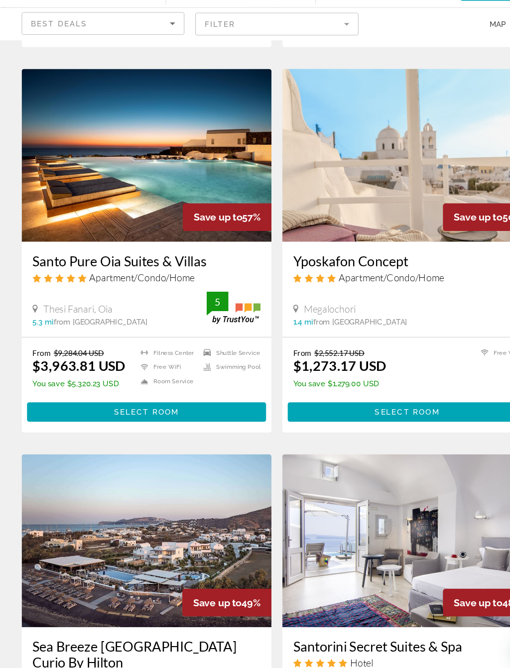
scroll to position [419, 0]
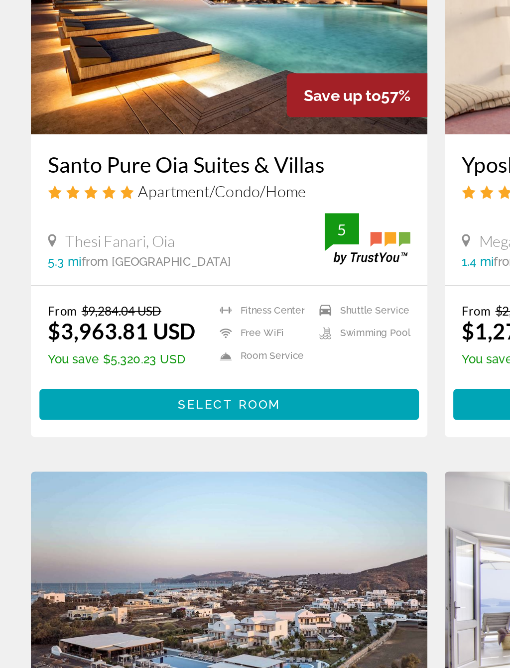
click at [202, 379] on span "Main content" at bounding box center [135, 391] width 220 height 24
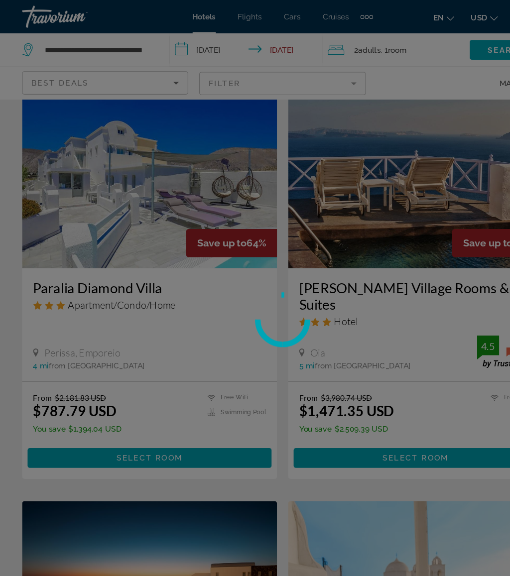
scroll to position [0, 0]
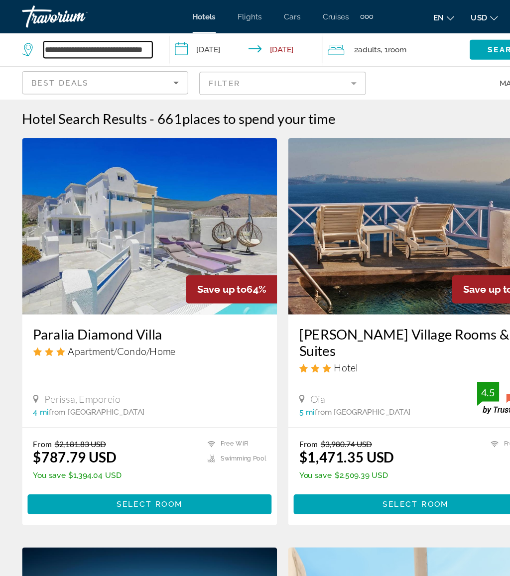
click at [137, 48] on input "**********" at bounding box center [88, 44] width 98 height 15
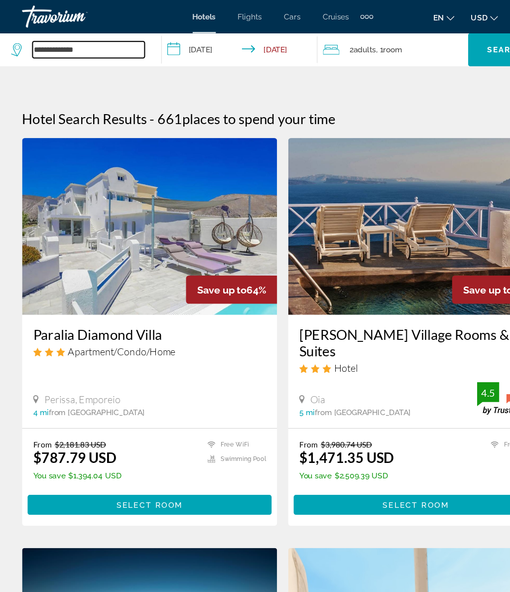
type input "**********"
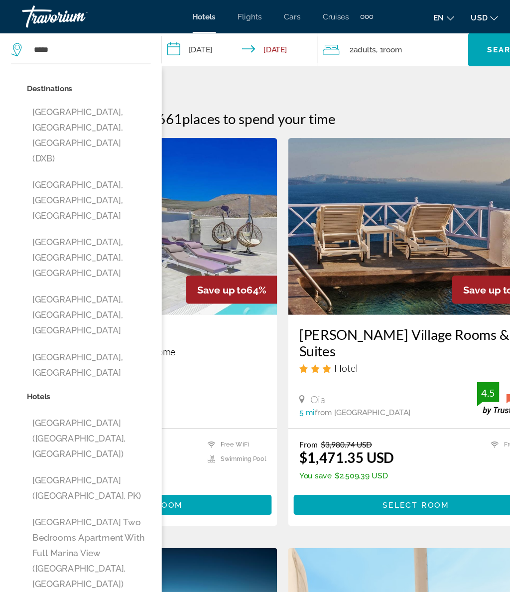
click at [95, 101] on button "[GEOGRAPHIC_DATA], [GEOGRAPHIC_DATA], [GEOGRAPHIC_DATA] (DXB)" at bounding box center [80, 122] width 112 height 61
type input "**********"
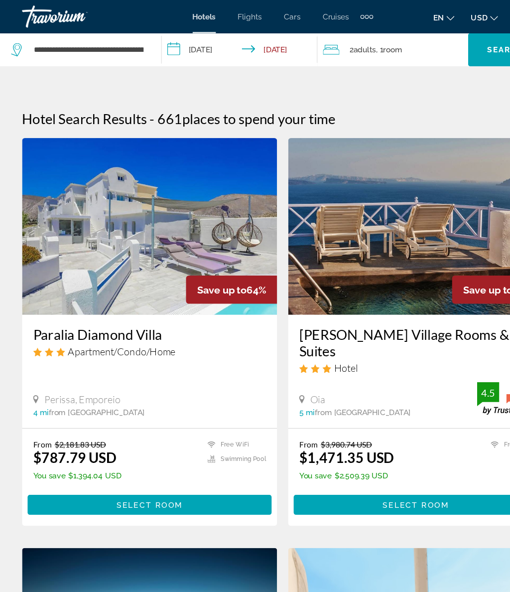
click at [209, 40] on input "**********" at bounding box center [218, 46] width 145 height 33
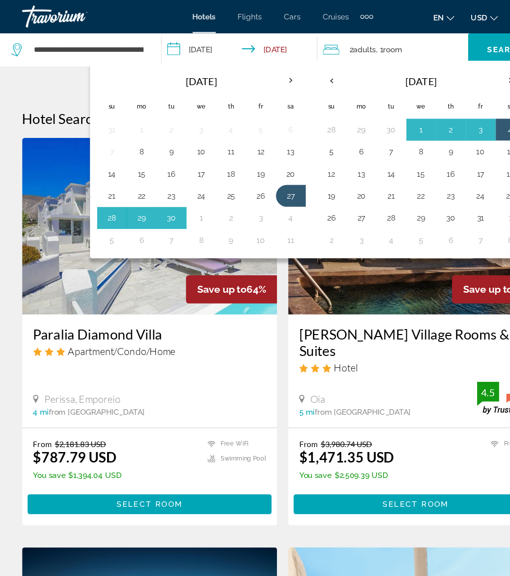
click at [375, 138] on button "8" at bounding box center [380, 137] width 16 height 14
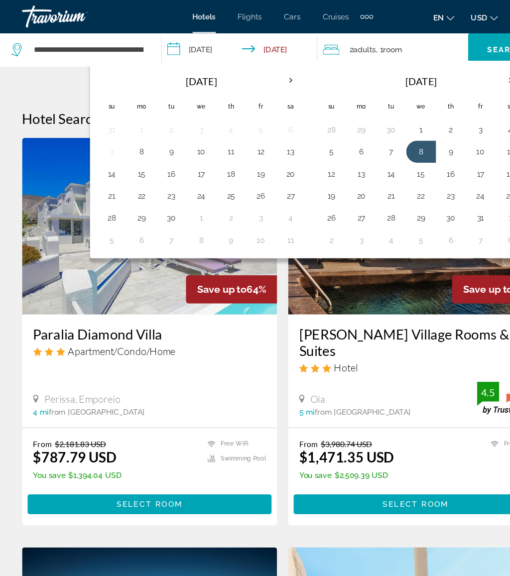
click at [384, 153] on button "15" at bounding box center [380, 157] width 16 height 14
type input "**********"
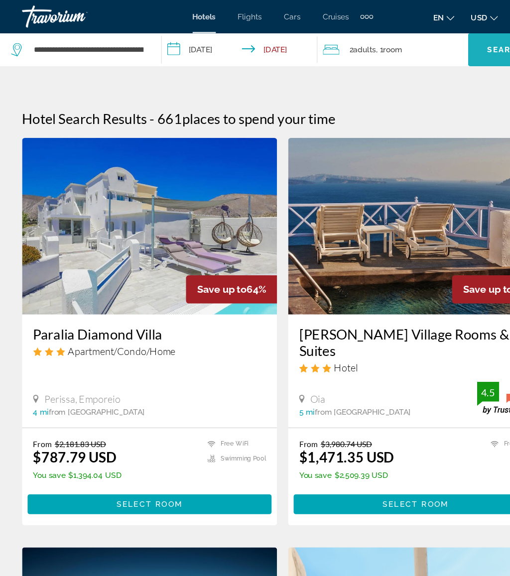
click at [446, 41] on span "Search" at bounding box center [456, 45] width 34 height 8
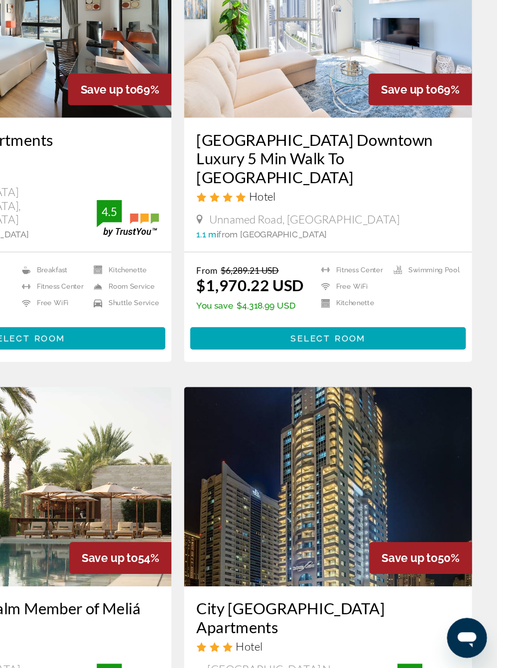
scroll to position [56, 0]
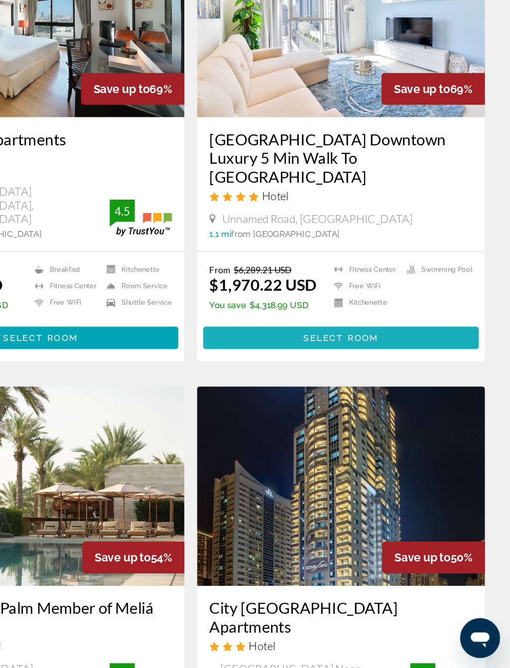
click at [302, 392] on span "Main content" at bounding box center [375, 404] width 220 height 24
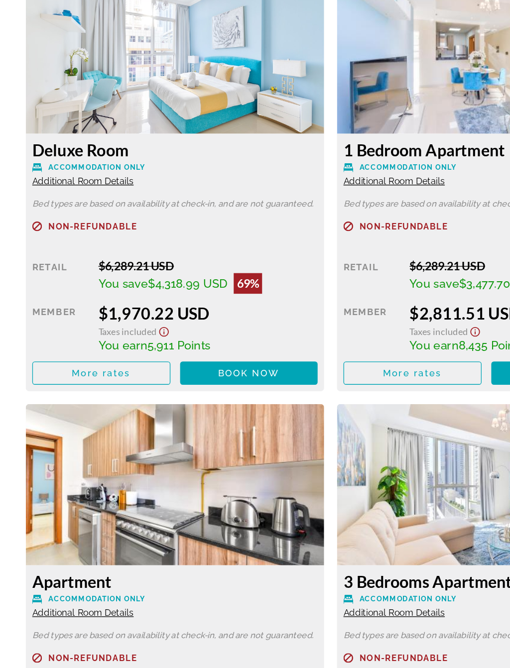
scroll to position [1592, 0]
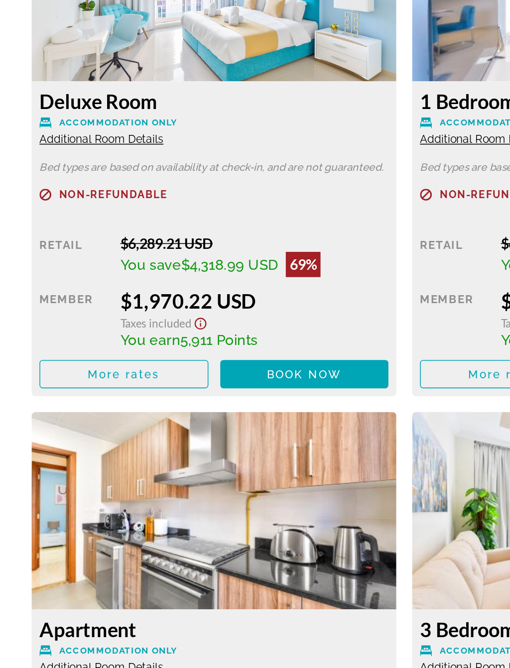
click at [202, 418] on span "Main content" at bounding box center [192, 430] width 107 height 24
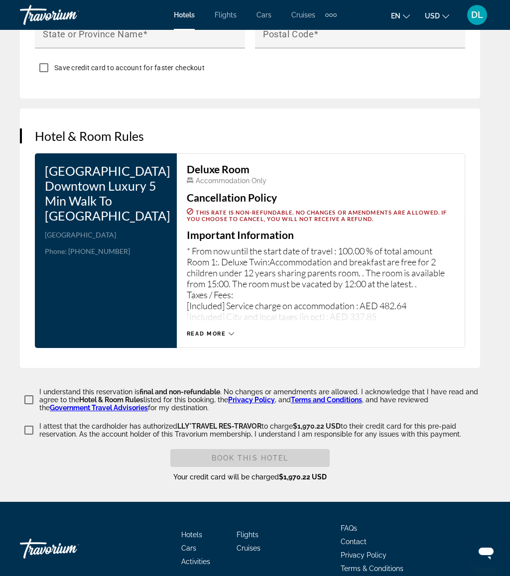
scroll to position [1580, 0]
